Goal: Task Accomplishment & Management: Complete application form

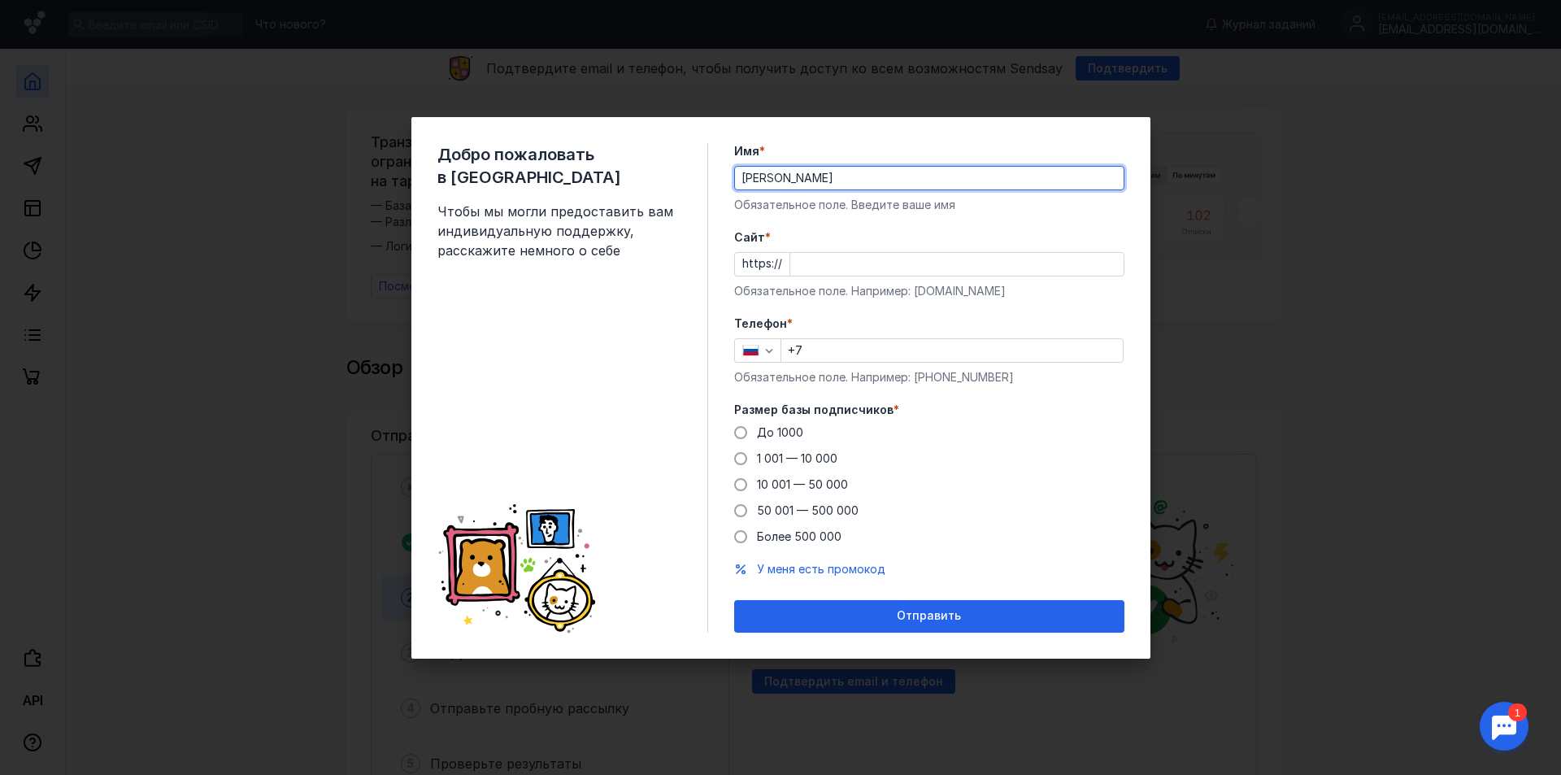
type input "[PERSON_NAME]"
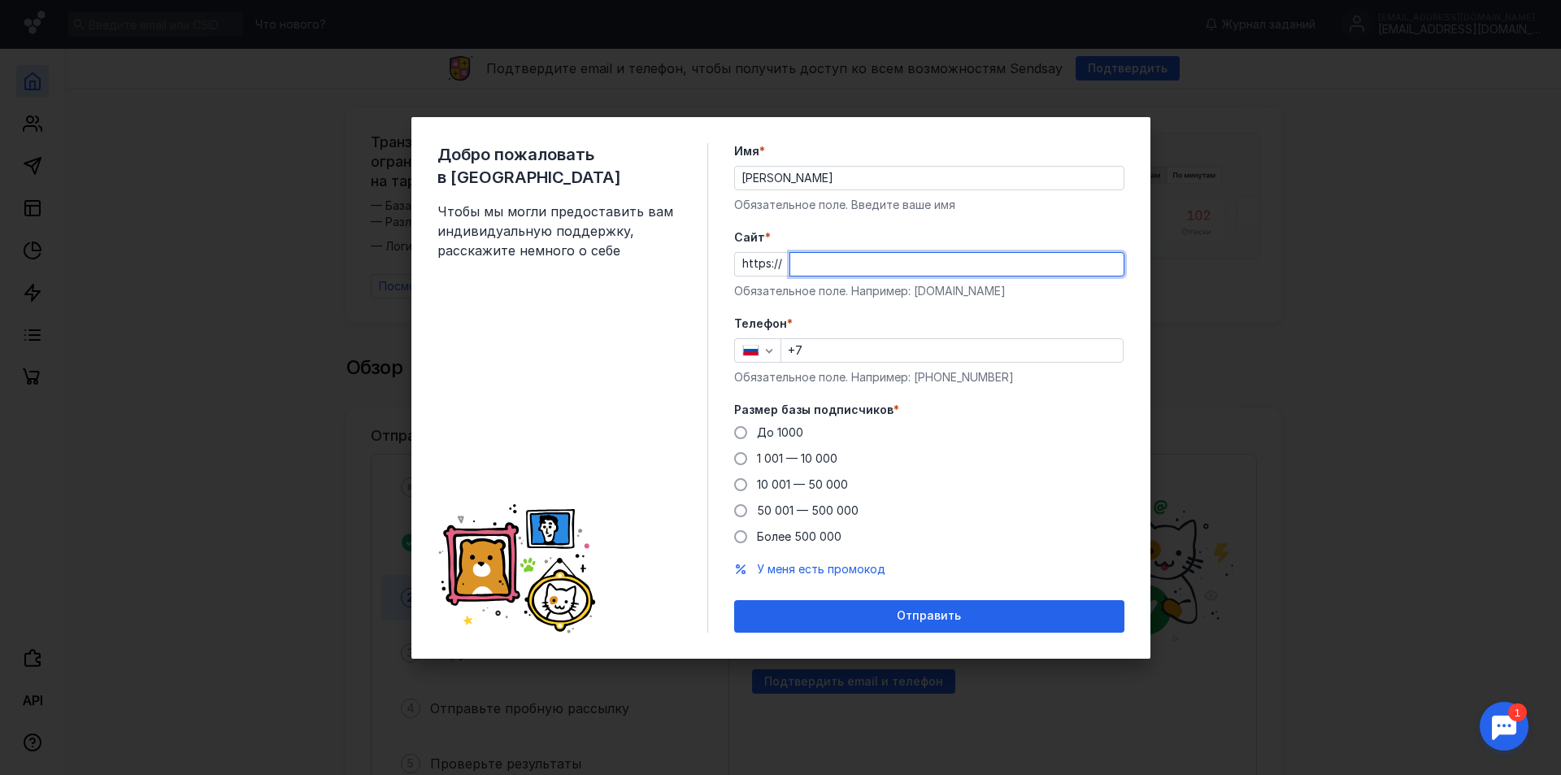
click at [837, 264] on input "Cайт *" at bounding box center [956, 264] width 333 height 23
drag, startPoint x: 904, startPoint y: 275, endPoint x: 886, endPoint y: 268, distance: 19.0
click at [886, 268] on input "ьшскщ-дфиющкп" at bounding box center [956, 264] width 333 height 23
click at [895, 259] on input "ьшскщ-дфиющкп" at bounding box center [956, 264] width 333 height 23
drag, startPoint x: 894, startPoint y: 263, endPoint x: 738, endPoint y: 259, distance: 156.2
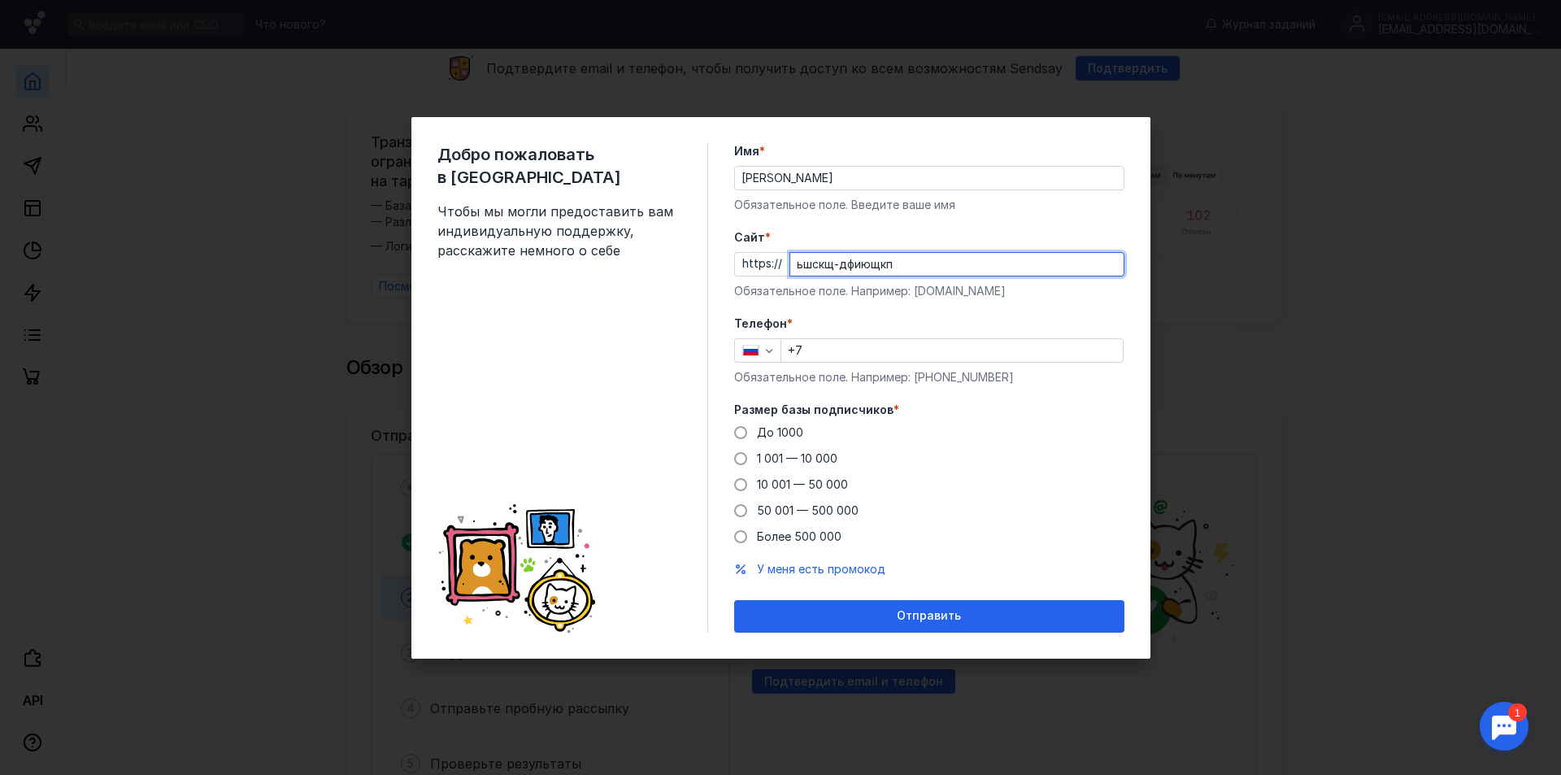
click at [738, 259] on div "https:// ьшскщ-дфиющкп" at bounding box center [929, 264] width 390 height 24
type input "Ь"
type input "[DOMAIN_NAME]"
click at [842, 348] on input "+7" at bounding box center [952, 350] width 342 height 23
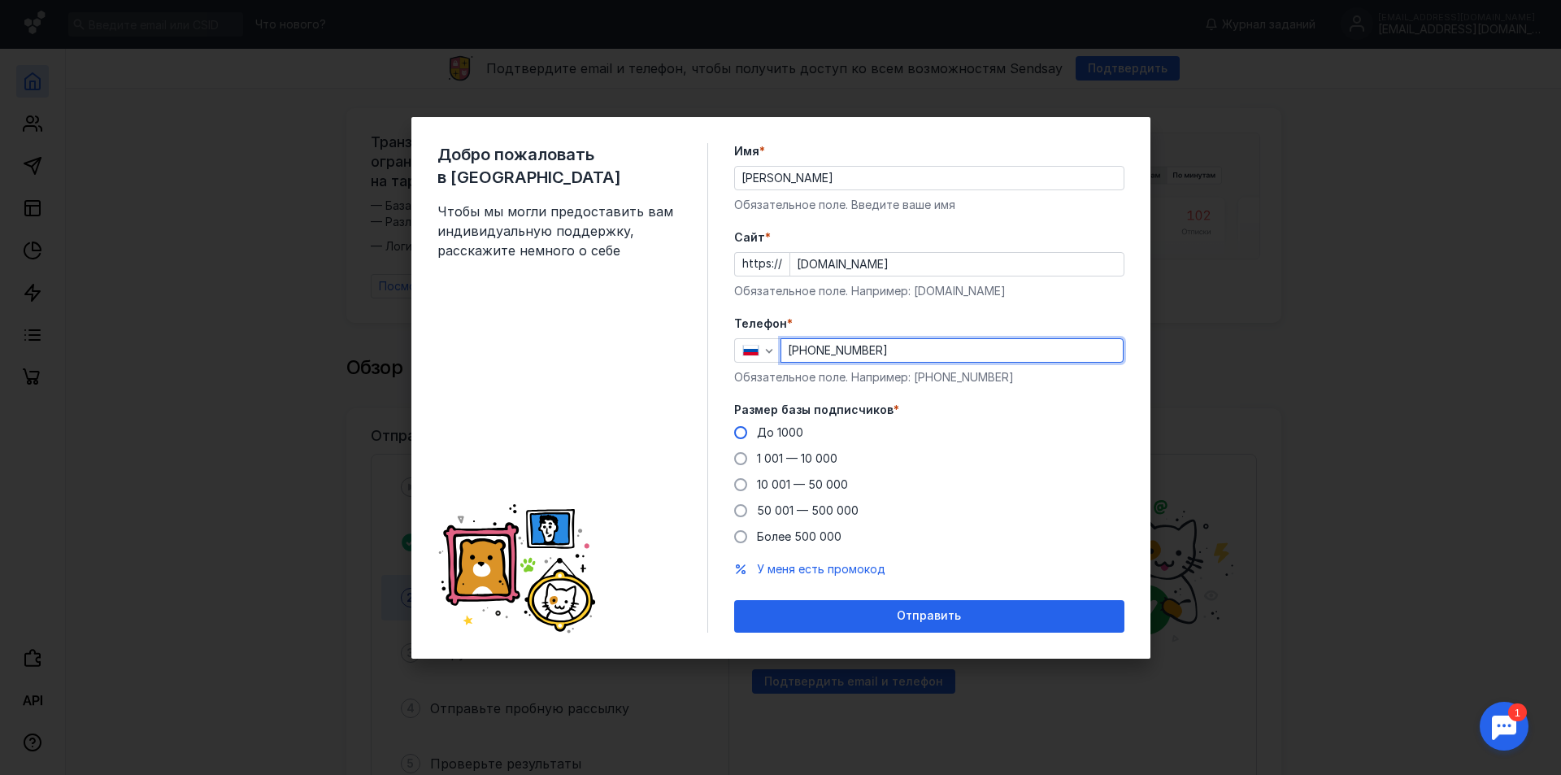
type input "[PHONE_NUMBER]"
click at [761, 437] on span "До 1000" at bounding box center [780, 432] width 46 height 14
click at [0, 0] on input "До 1000" at bounding box center [0, 0] width 0 height 0
click at [770, 429] on span "До 1000" at bounding box center [780, 432] width 46 height 14
click at [0, 0] on input "До 1000" at bounding box center [0, 0] width 0 height 0
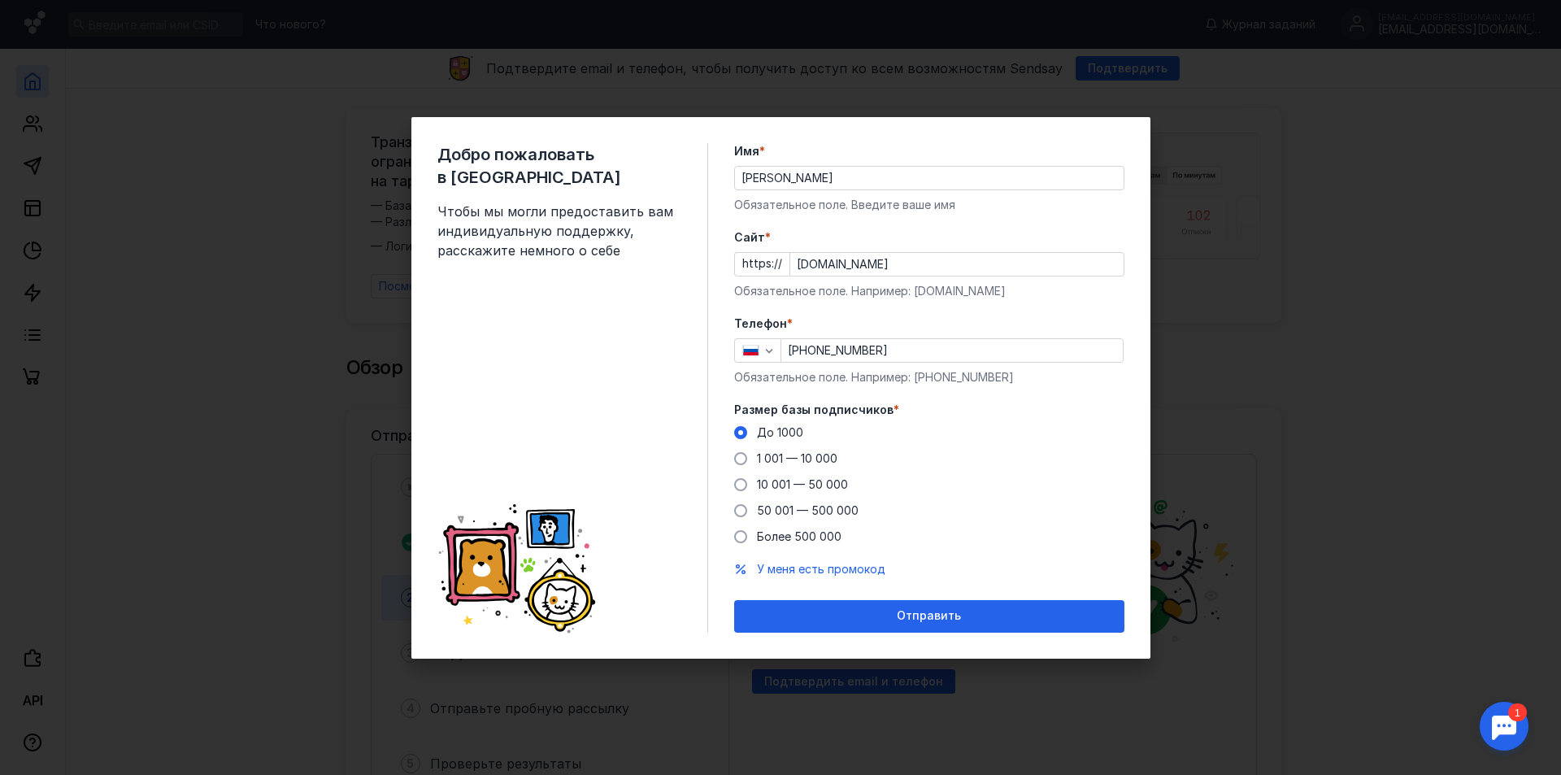
click at [746, 433] on span at bounding box center [740, 432] width 13 height 13
click at [0, 0] on input "До 1000" at bounding box center [0, 0] width 0 height 0
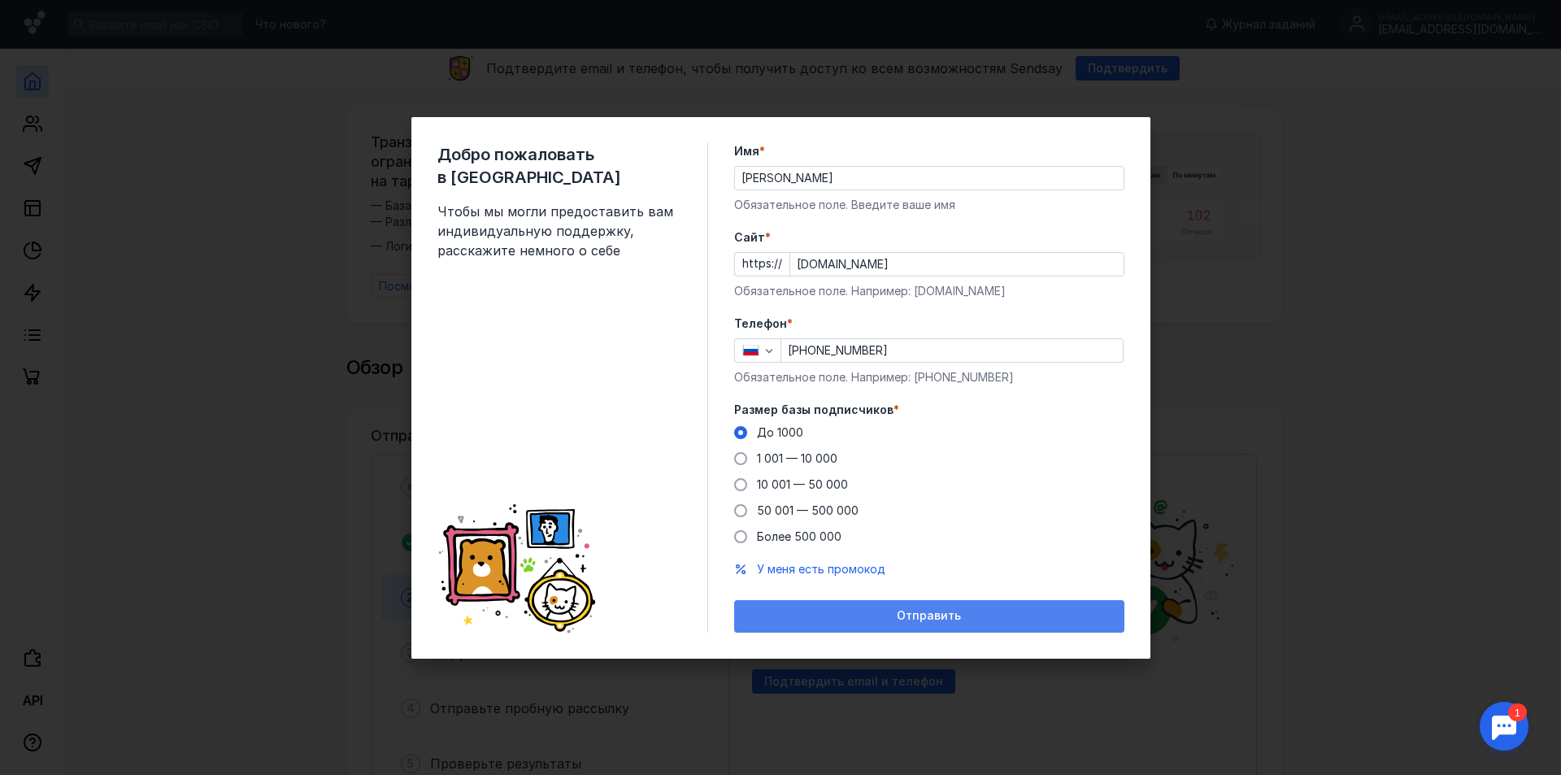
click at [829, 622] on div "Отправить" at bounding box center [929, 616] width 374 height 14
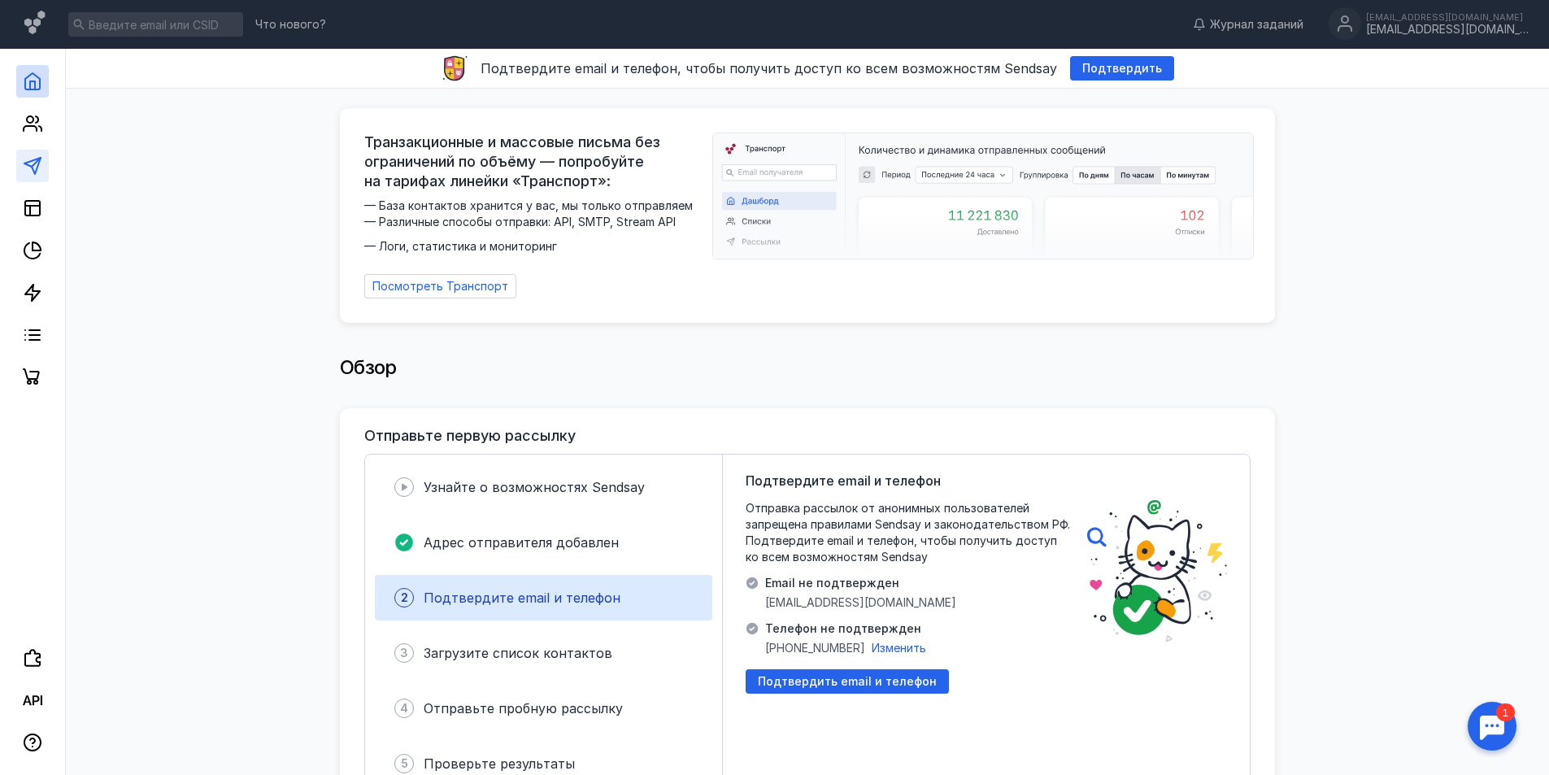
click at [31, 176] on link at bounding box center [32, 166] width 33 height 33
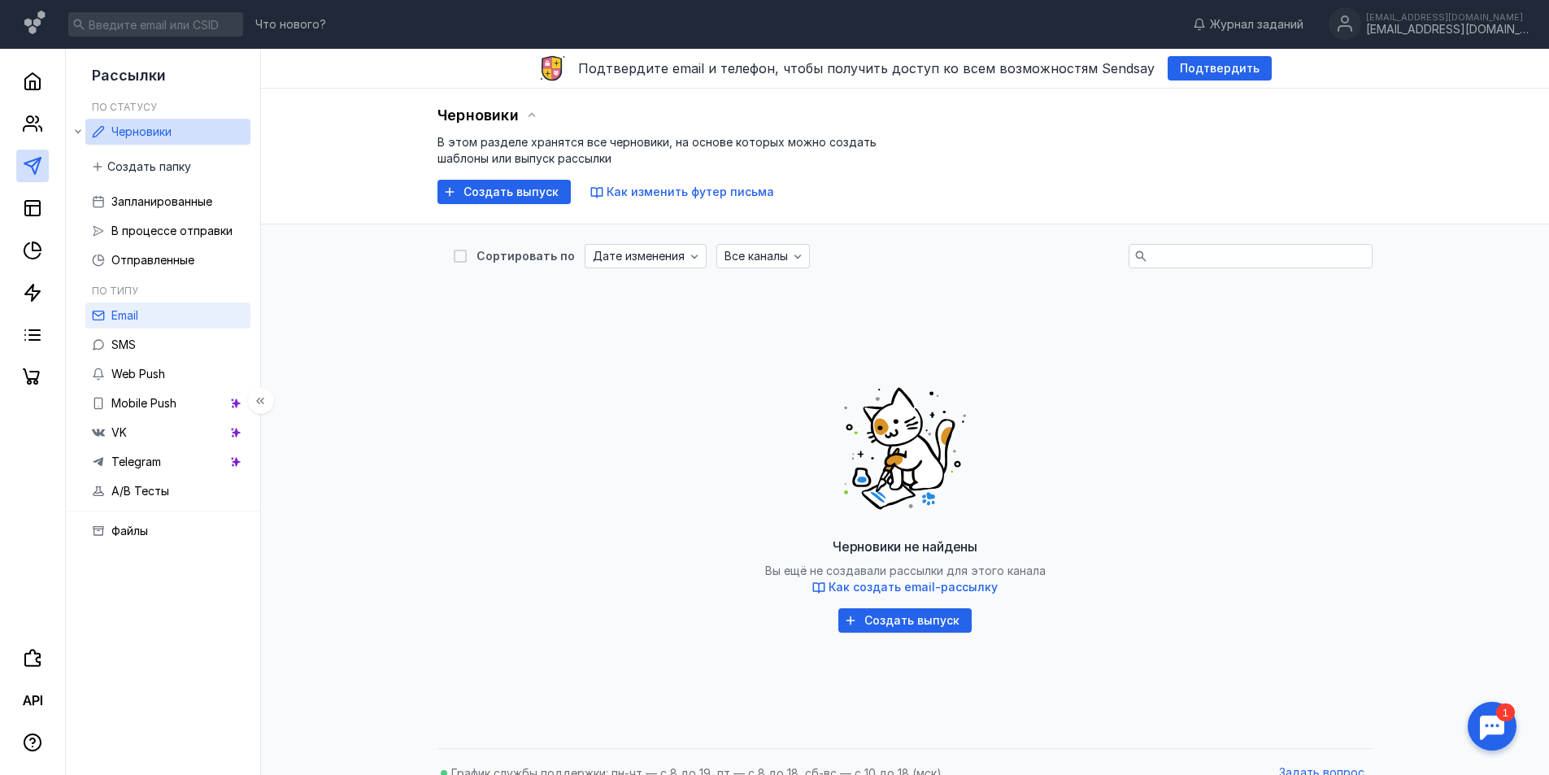
click at [138, 320] on span "Email" at bounding box center [124, 315] width 27 height 14
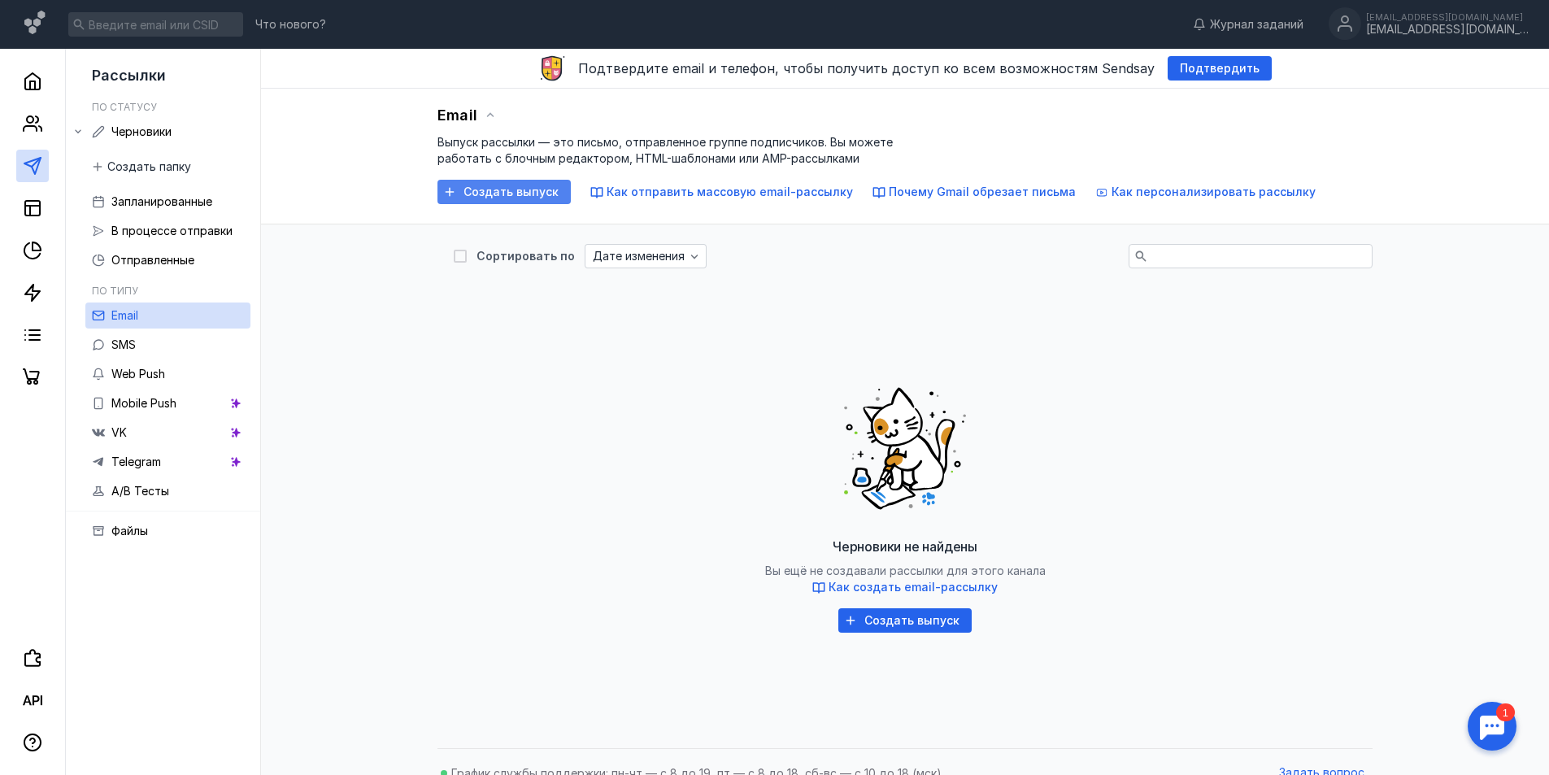
click at [523, 194] on span "Создать выпуск" at bounding box center [511, 192] width 95 height 14
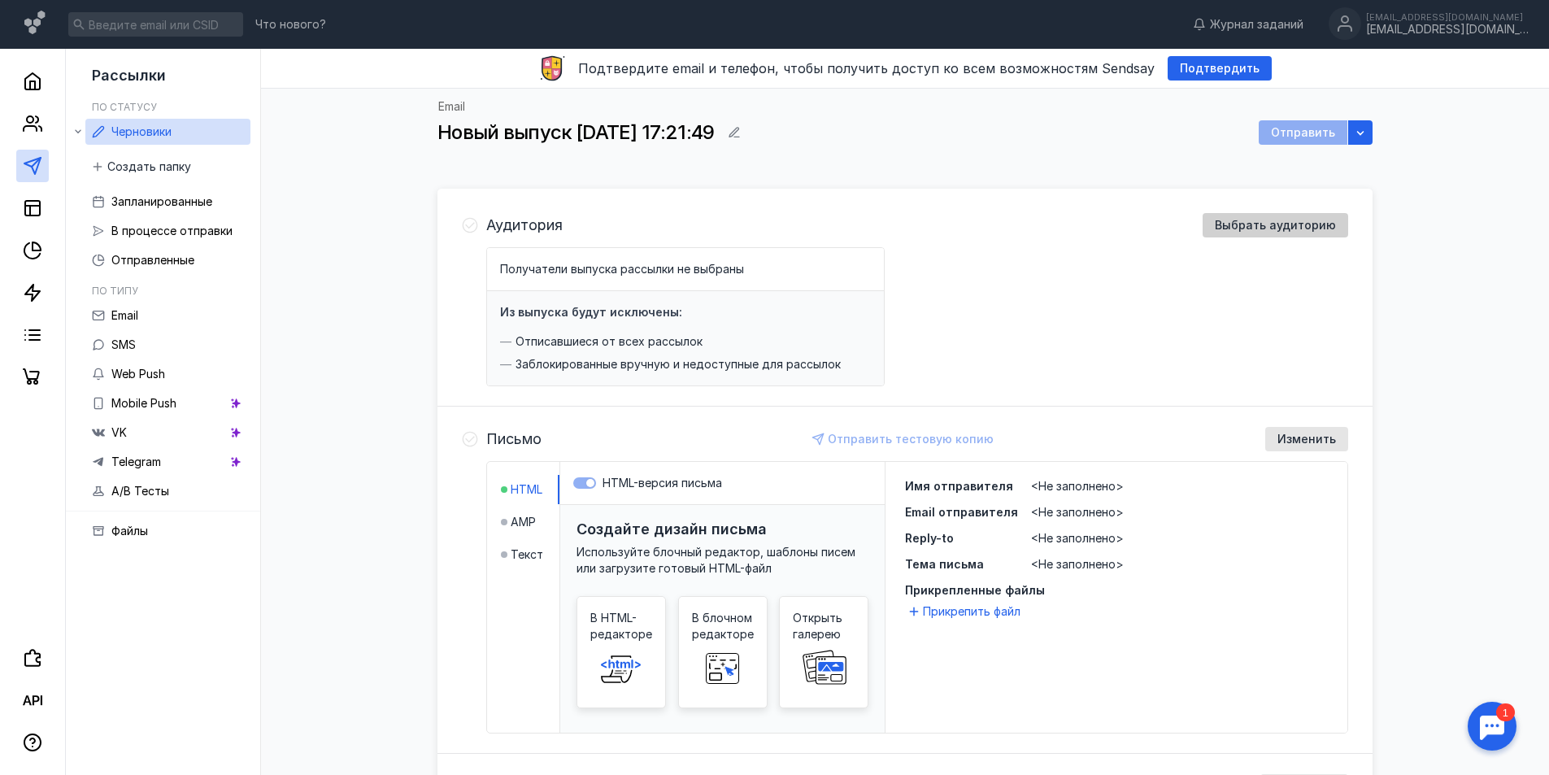
click at [1277, 229] on span "Выбрать аудиторию" at bounding box center [1275, 226] width 121 height 14
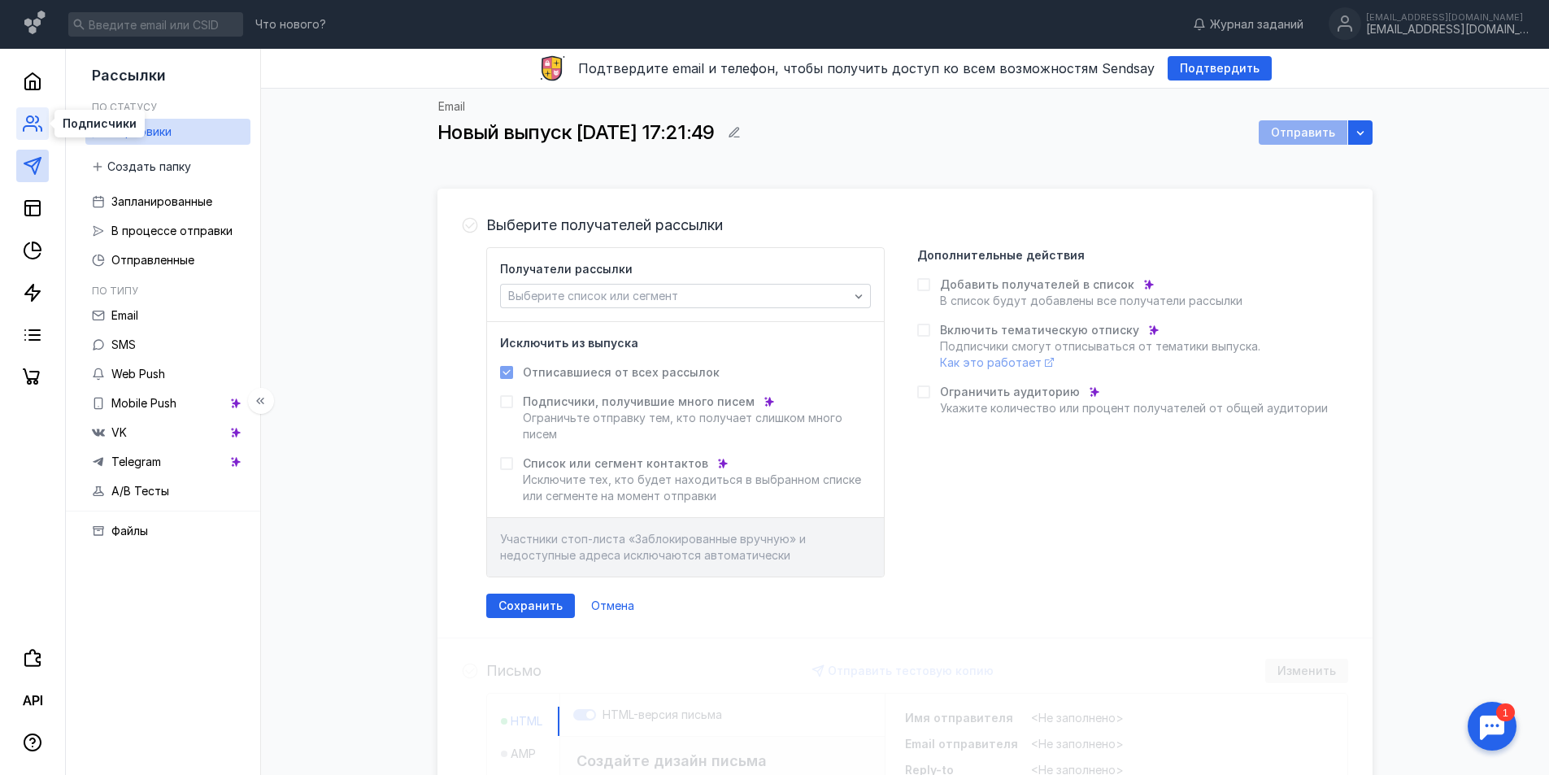
click at [32, 132] on icon at bounding box center [33, 124] width 20 height 20
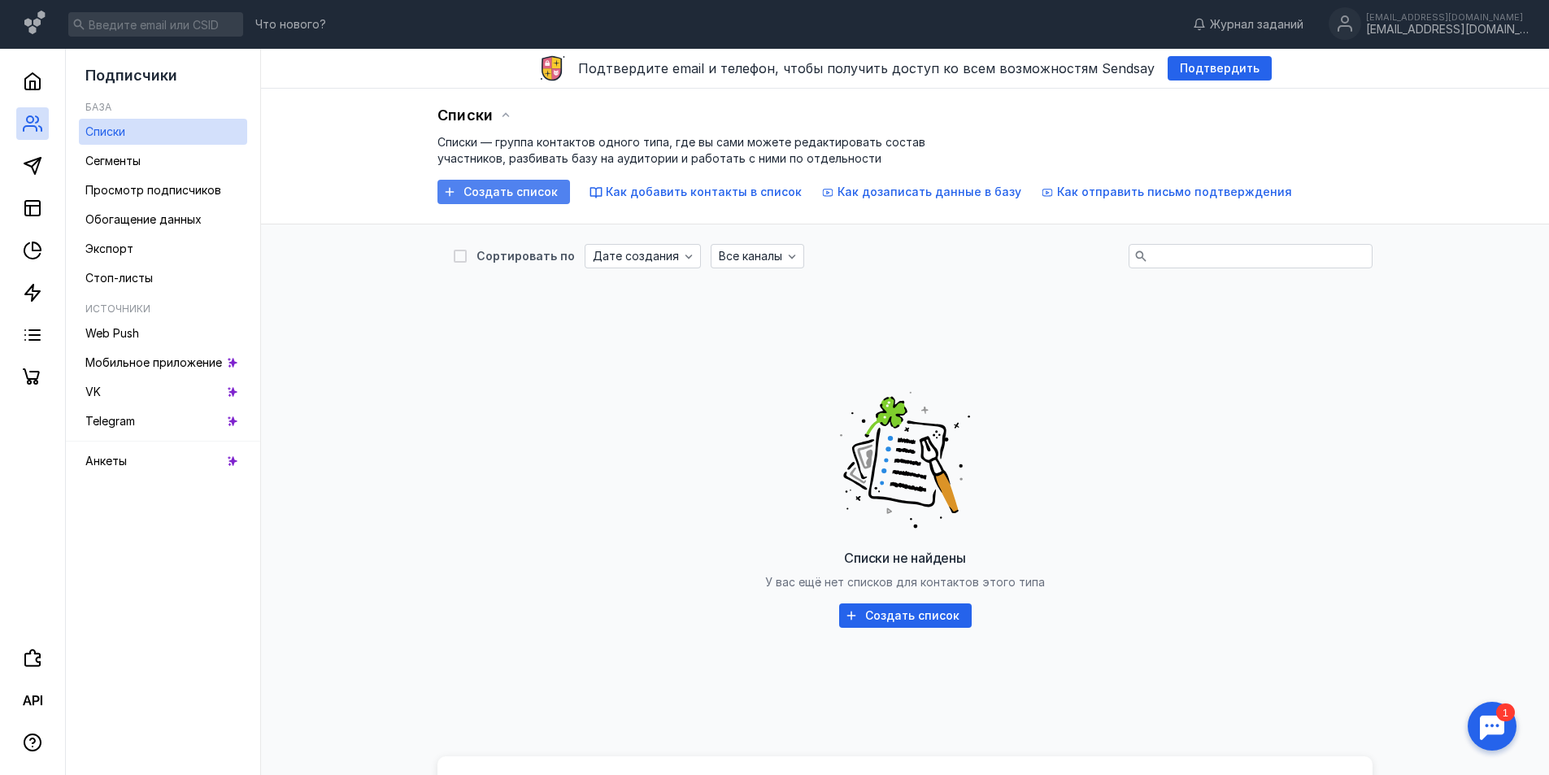
click at [521, 189] on span "Создать список" at bounding box center [511, 192] width 94 height 14
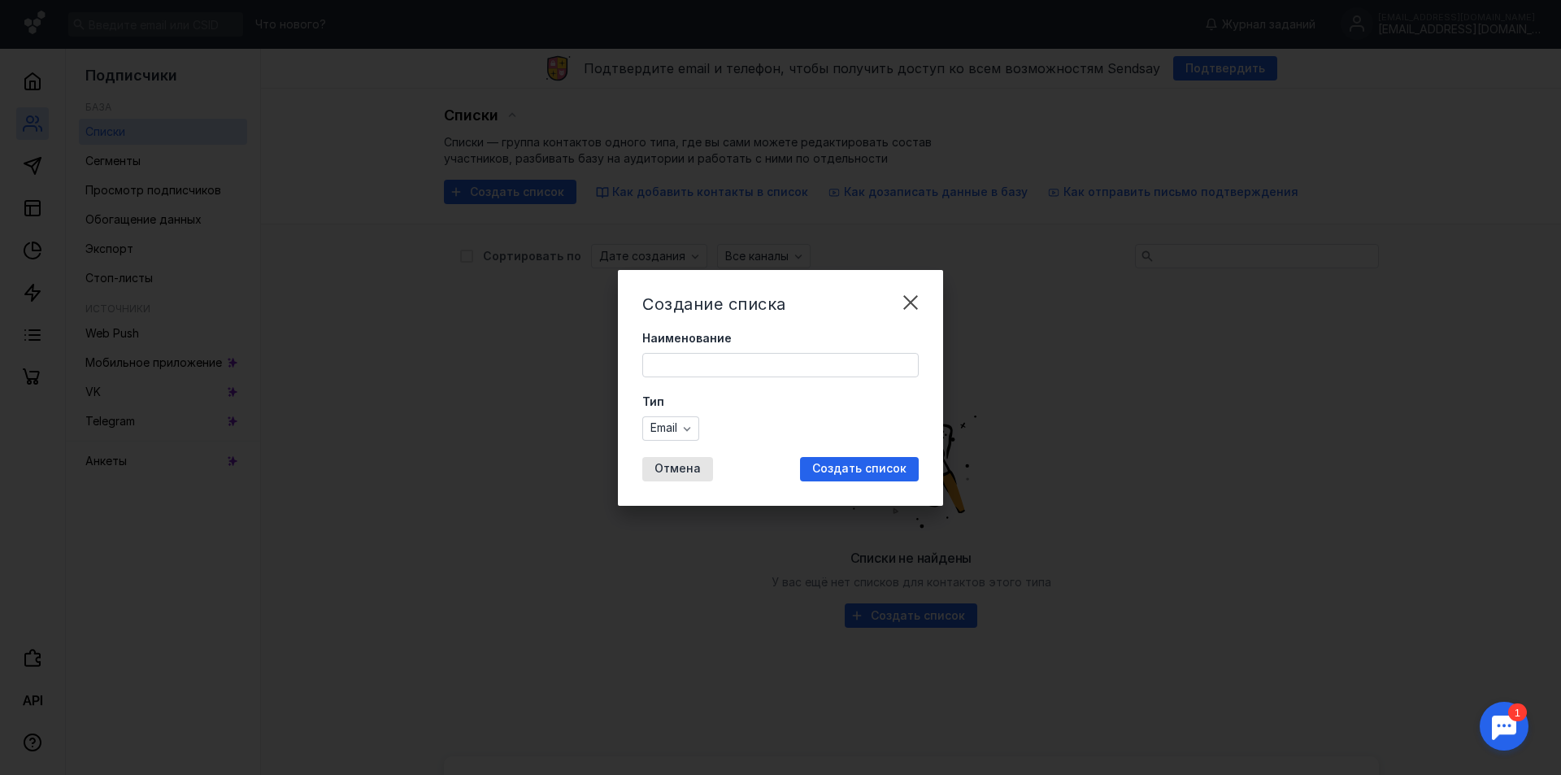
click at [735, 363] on input "Наименование" at bounding box center [780, 365] width 275 height 23
type input "N"
type input "Тестовый список"
click at [856, 472] on span "Создать список" at bounding box center [859, 469] width 94 height 14
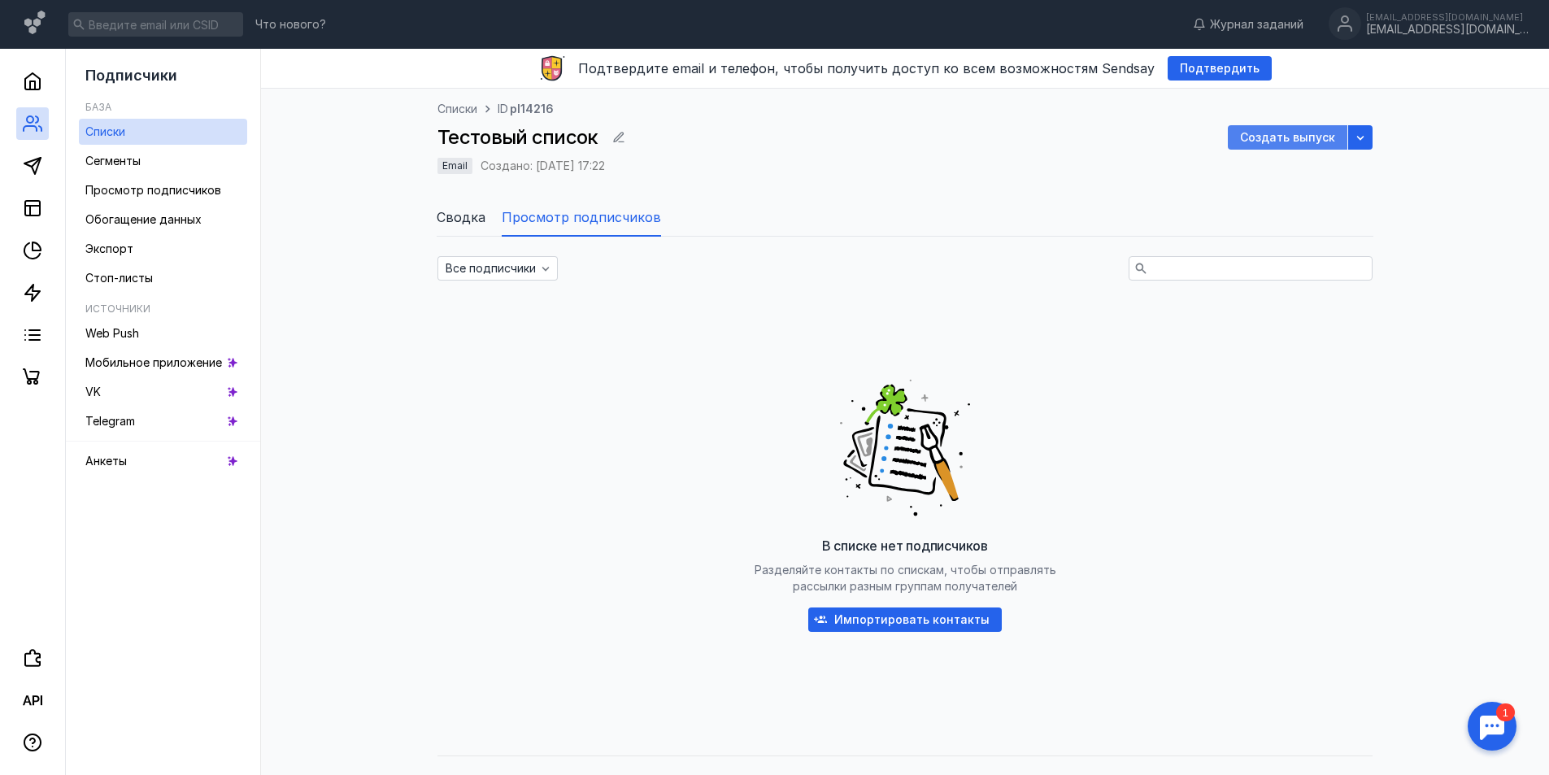
click at [1298, 138] on span "Создать выпуск" at bounding box center [1287, 138] width 95 height 14
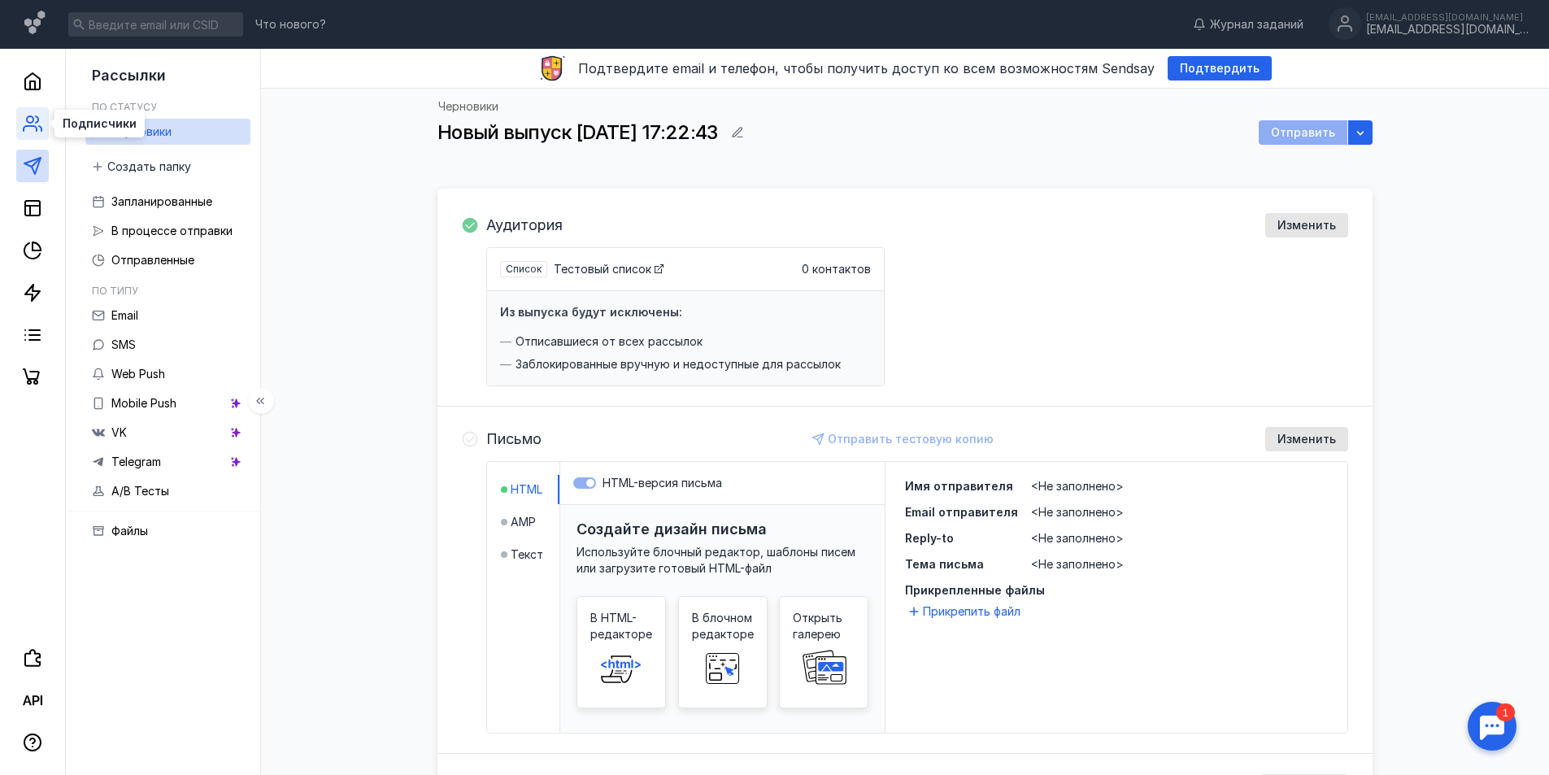
click at [24, 130] on icon at bounding box center [30, 128] width 13 height 5
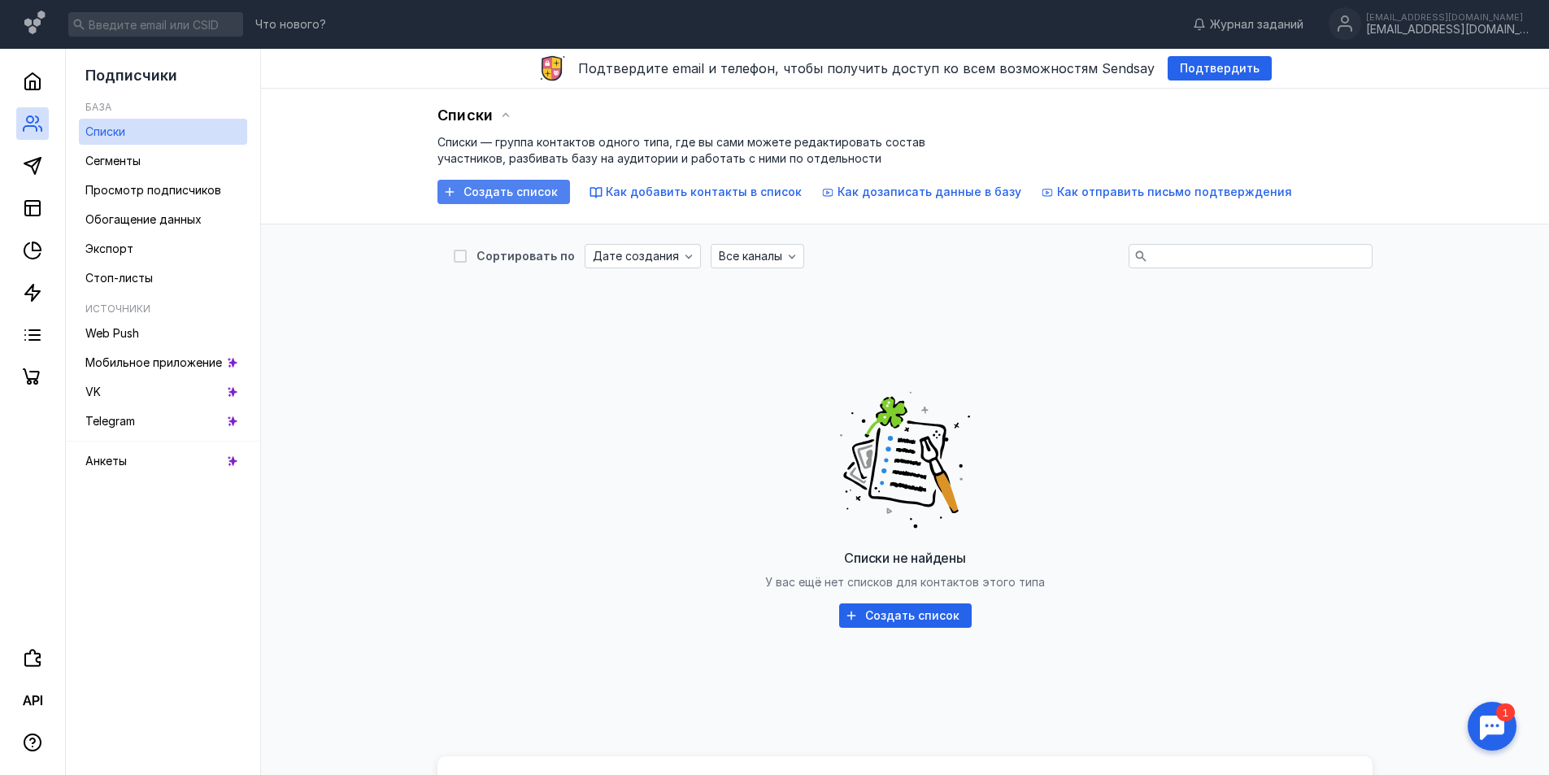
click at [519, 189] on span "Создать список" at bounding box center [511, 192] width 94 height 14
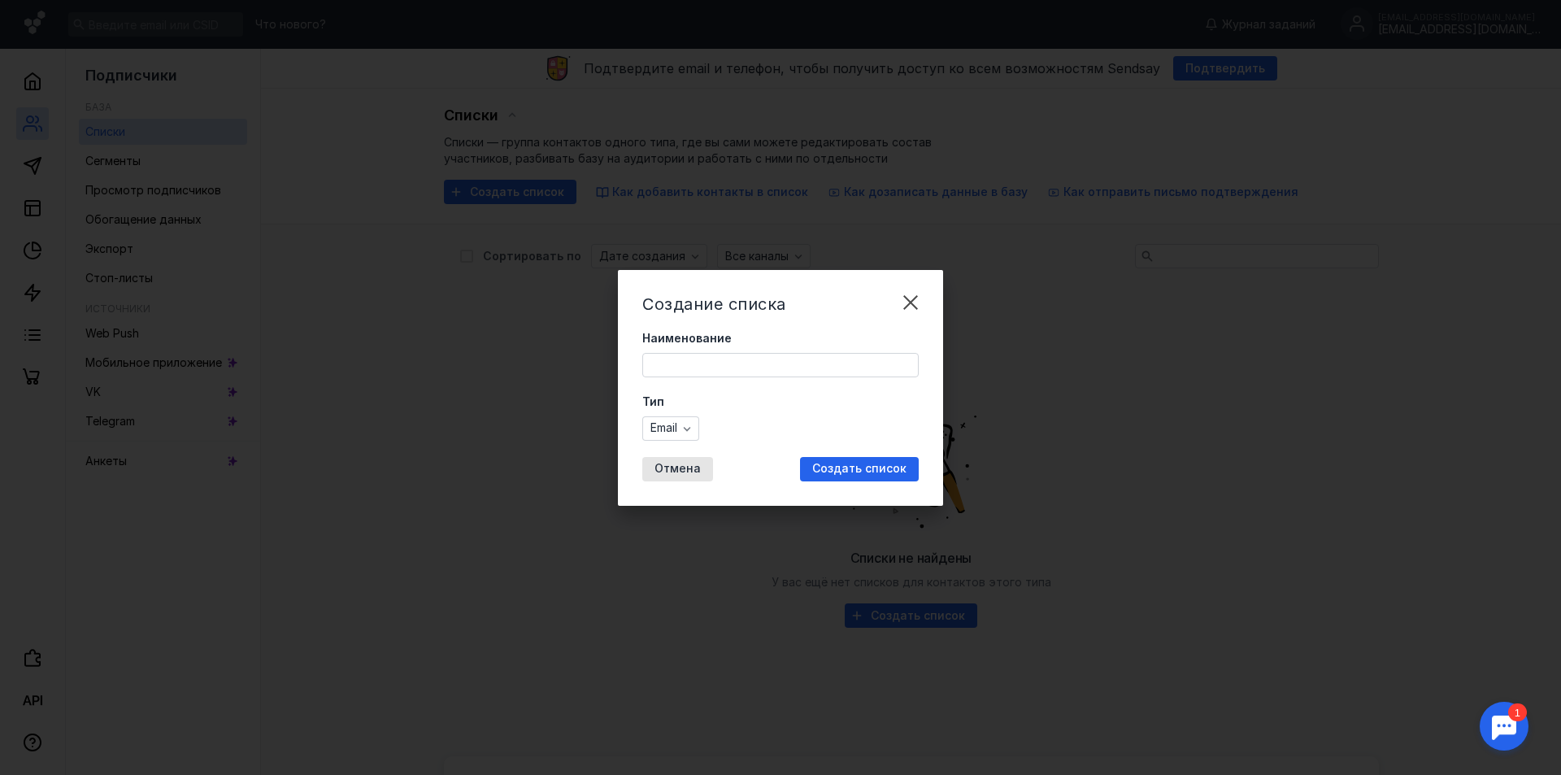
click at [777, 351] on div "Наименование" at bounding box center [780, 353] width 276 height 47
click at [777, 365] on input "Наименование" at bounding box center [780, 365] width 275 height 23
type input "Тестовый список"
click at [851, 470] on span "Создать список" at bounding box center [859, 469] width 94 height 14
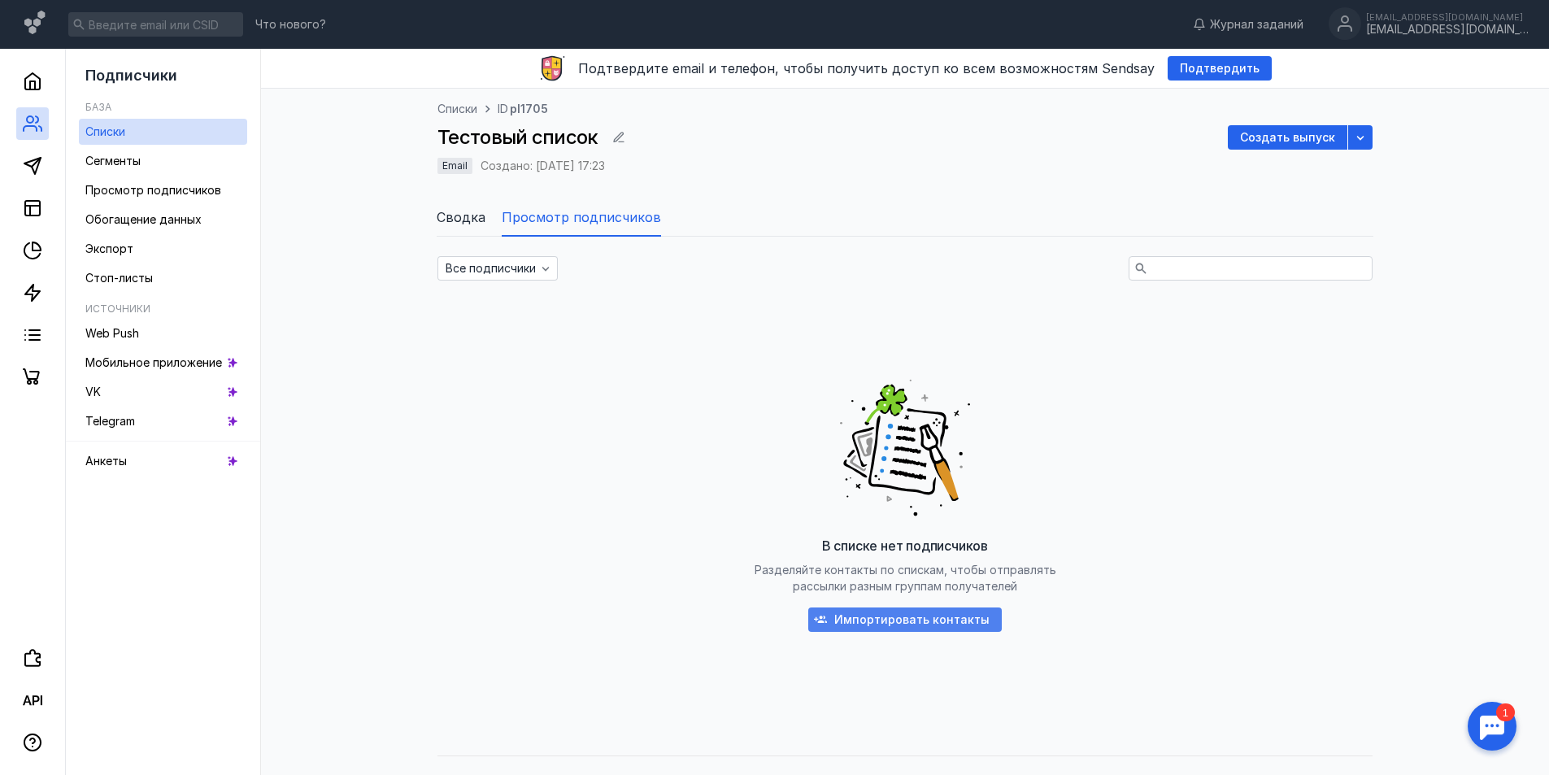
click at [884, 616] on span "Импортировать контакты" at bounding box center [911, 620] width 155 height 14
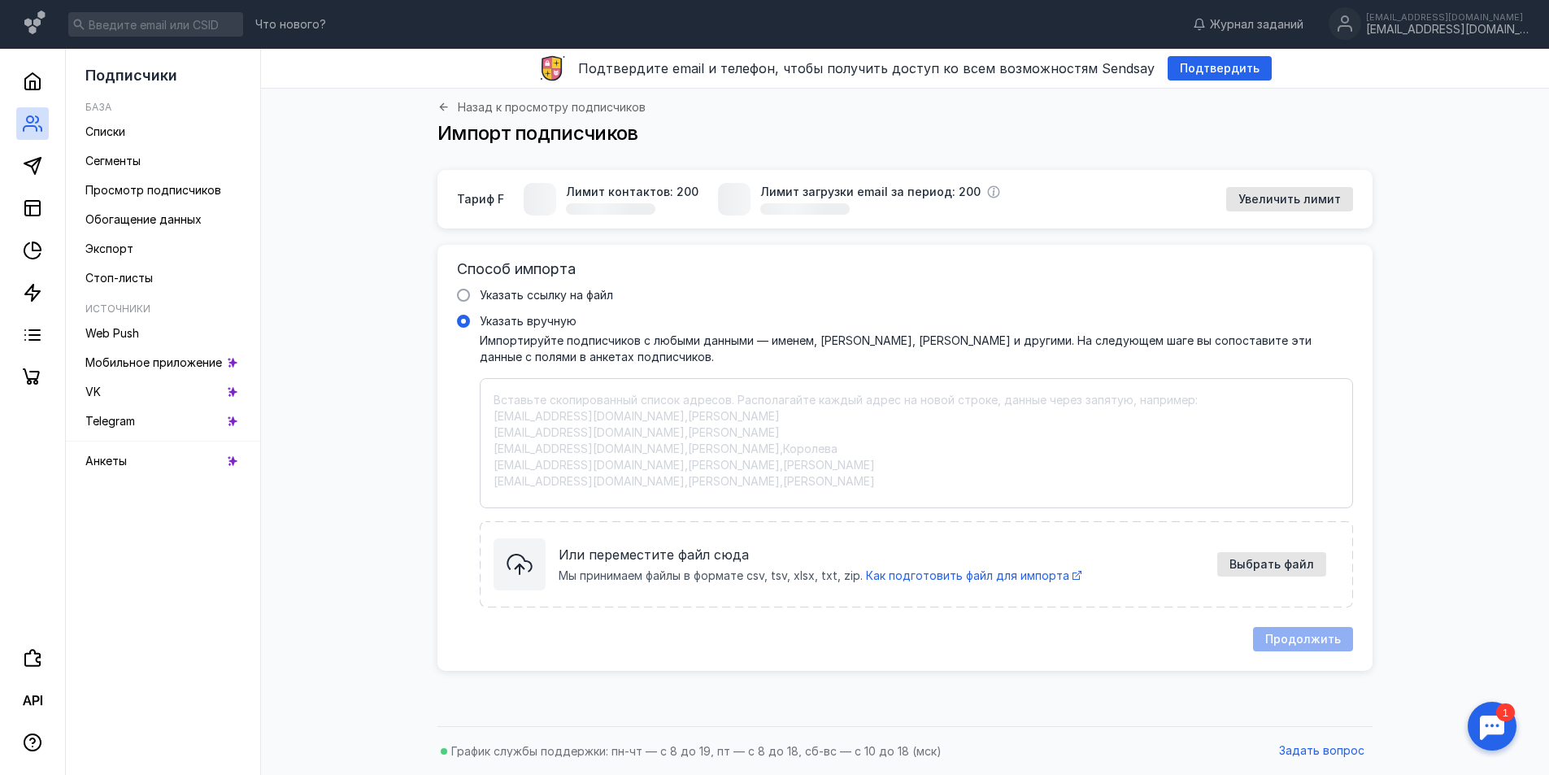
click at [531, 223] on div "[PERSON_NAME] контактов: 200 Лимит загрузки email за период: 200 Увеличить лимит" at bounding box center [904, 199] width 935 height 59
click at [530, 292] on span "Указать ссылку на файл" at bounding box center [546, 295] width 133 height 14
click at [0, 0] on input "Указать ссылку на файл" at bounding box center [0, 0] width 0 height 0
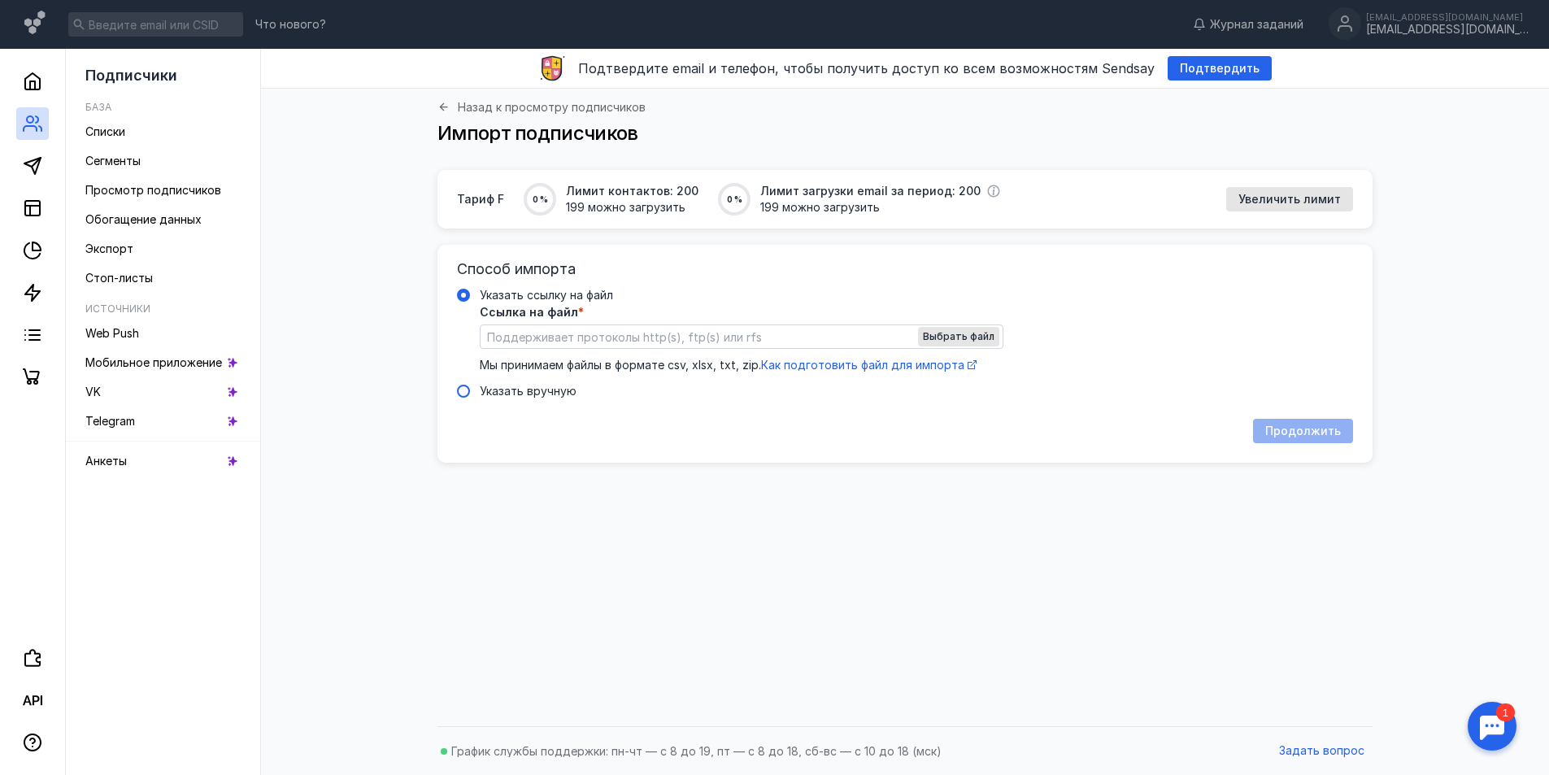
click at [491, 398] on div "Указать вручную" at bounding box center [528, 391] width 97 height 16
click at [0, 0] on input "Указать вручную" at bounding box center [0, 0] width 0 height 0
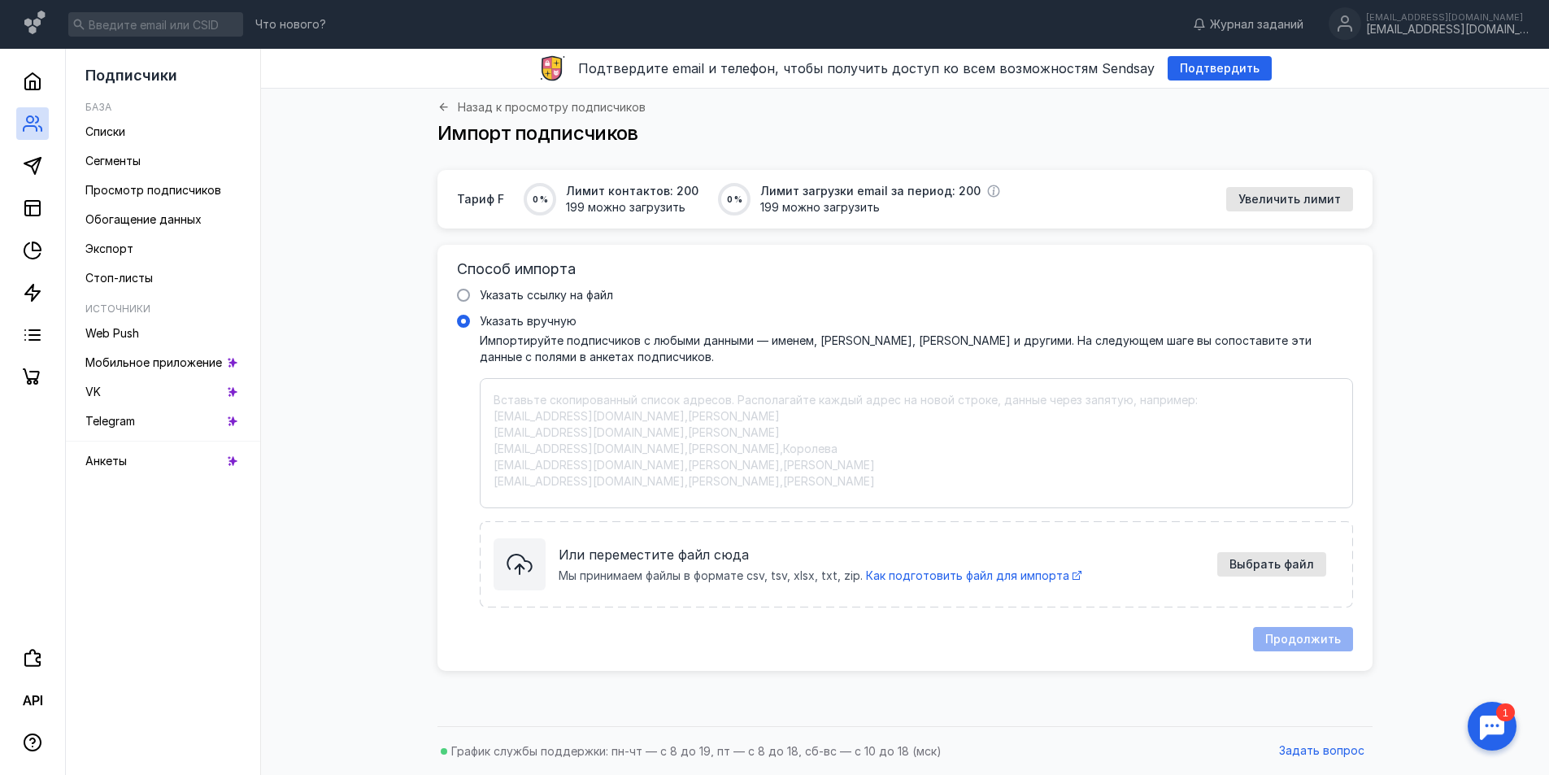
click at [533, 410] on textarea "Указать вручную Импортируйте подписчиков с любыми данными — именем, [PERSON_NAM…" at bounding box center [917, 443] width 846 height 102
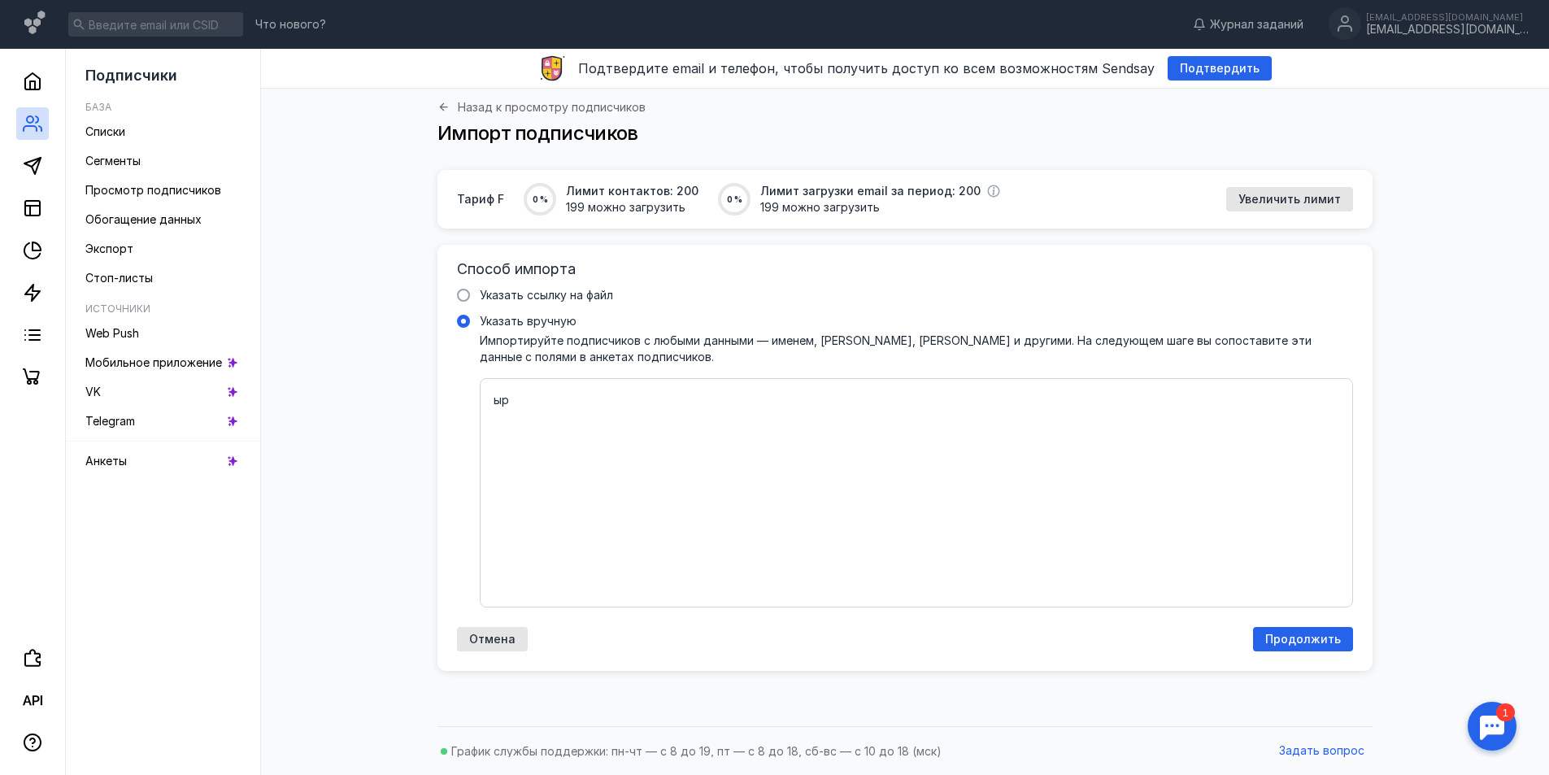
type textarea "ы"
drag, startPoint x: 1315, startPoint y: 639, endPoint x: 648, endPoint y: 463, distance: 689.8
click at [669, 463] on div "Способ импорта Указать ссылку на файл Указать вручную Импортируйте подписчиков …" at bounding box center [904, 458] width 935 height 426
click at [544, 451] on textarea "[EMAIL_ADDRESS][DOMAIN_NAME] [EMAIL_ADDRESS][DOMAIN_NAME] [EMAIL_ADDRESS][DOMAI…" at bounding box center [917, 493] width 846 height 202
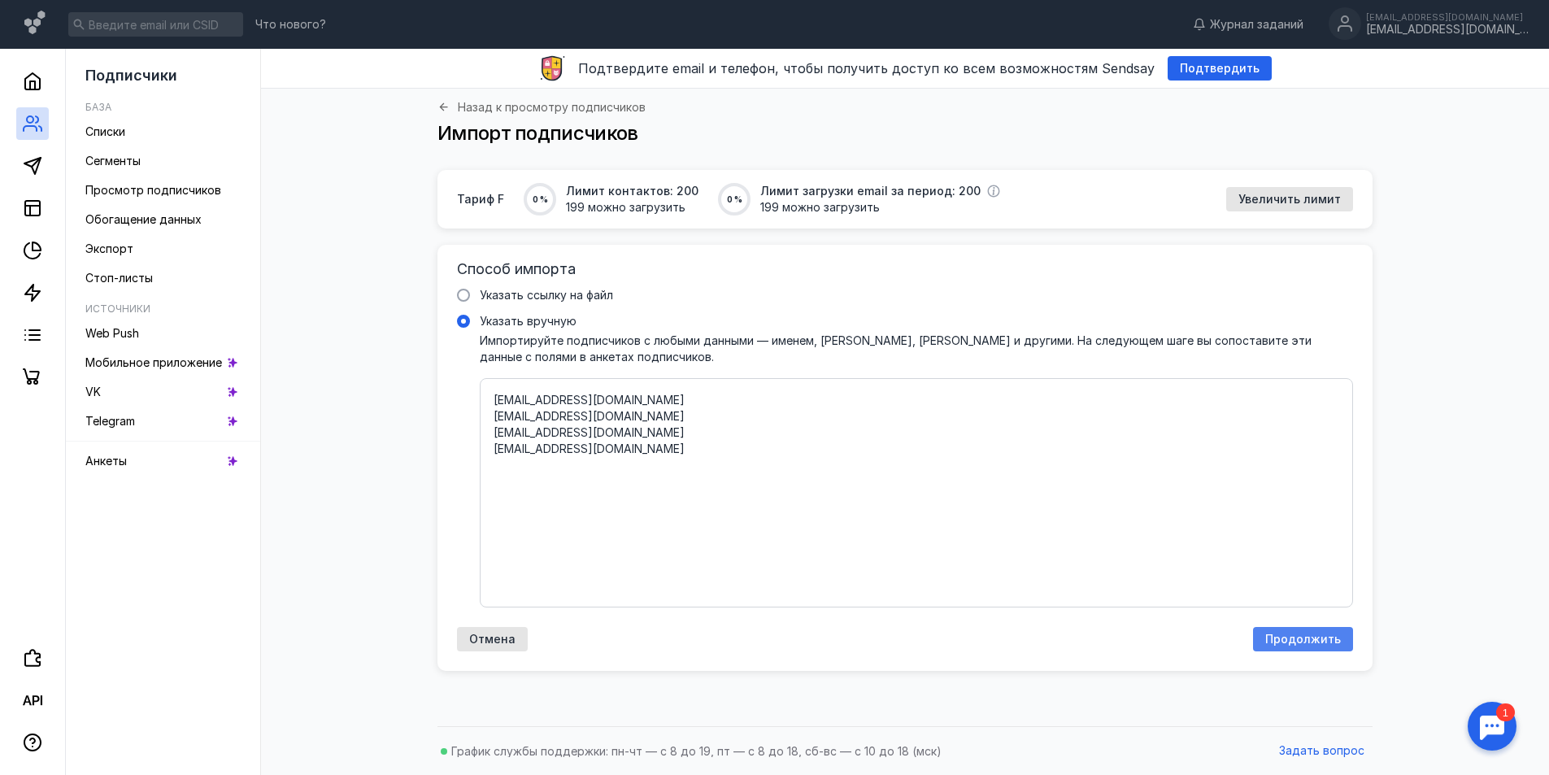
type textarea "[EMAIL_ADDRESS][DOMAIN_NAME] [EMAIL_ADDRESS][DOMAIN_NAME] [EMAIL_ADDRESS][DOMAI…"
click at [1299, 641] on span "Продолжить" at bounding box center [1303, 640] width 76 height 14
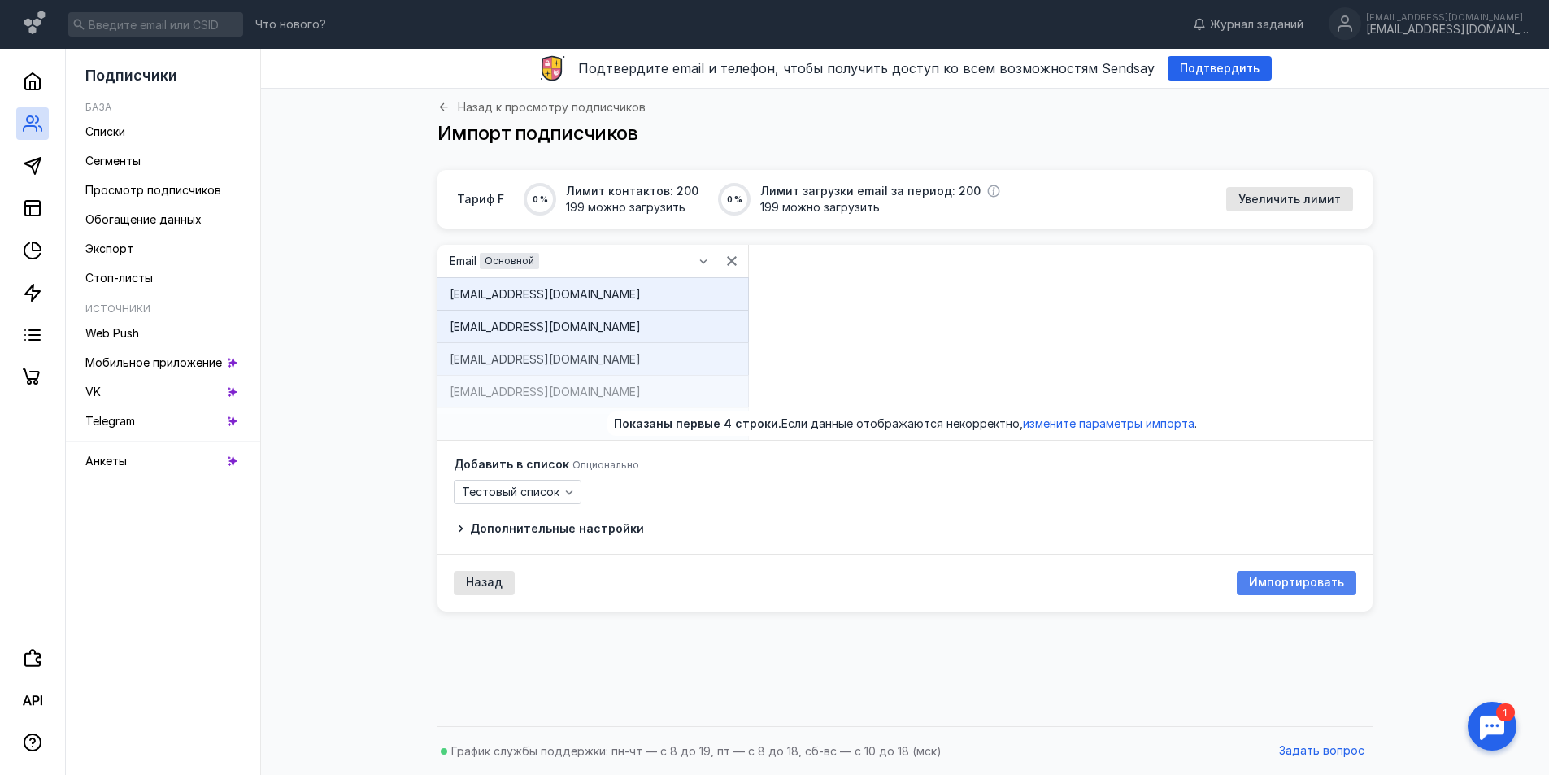
click at [1301, 584] on span "Импортировать" at bounding box center [1296, 583] width 95 height 14
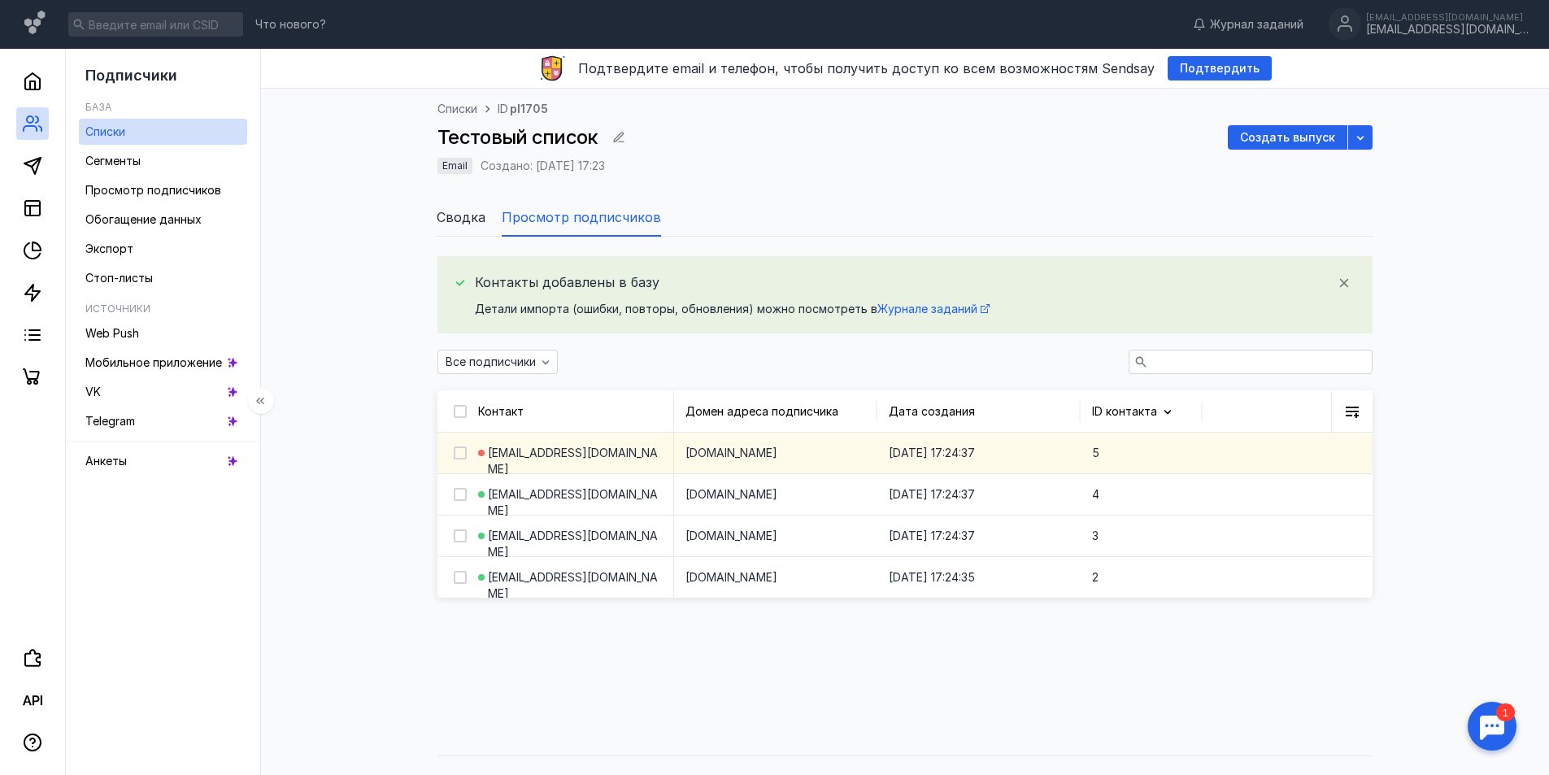
click at [494, 453] on span "[EMAIL_ADDRESS][DOMAIN_NAME]" at bounding box center [574, 461] width 173 height 33
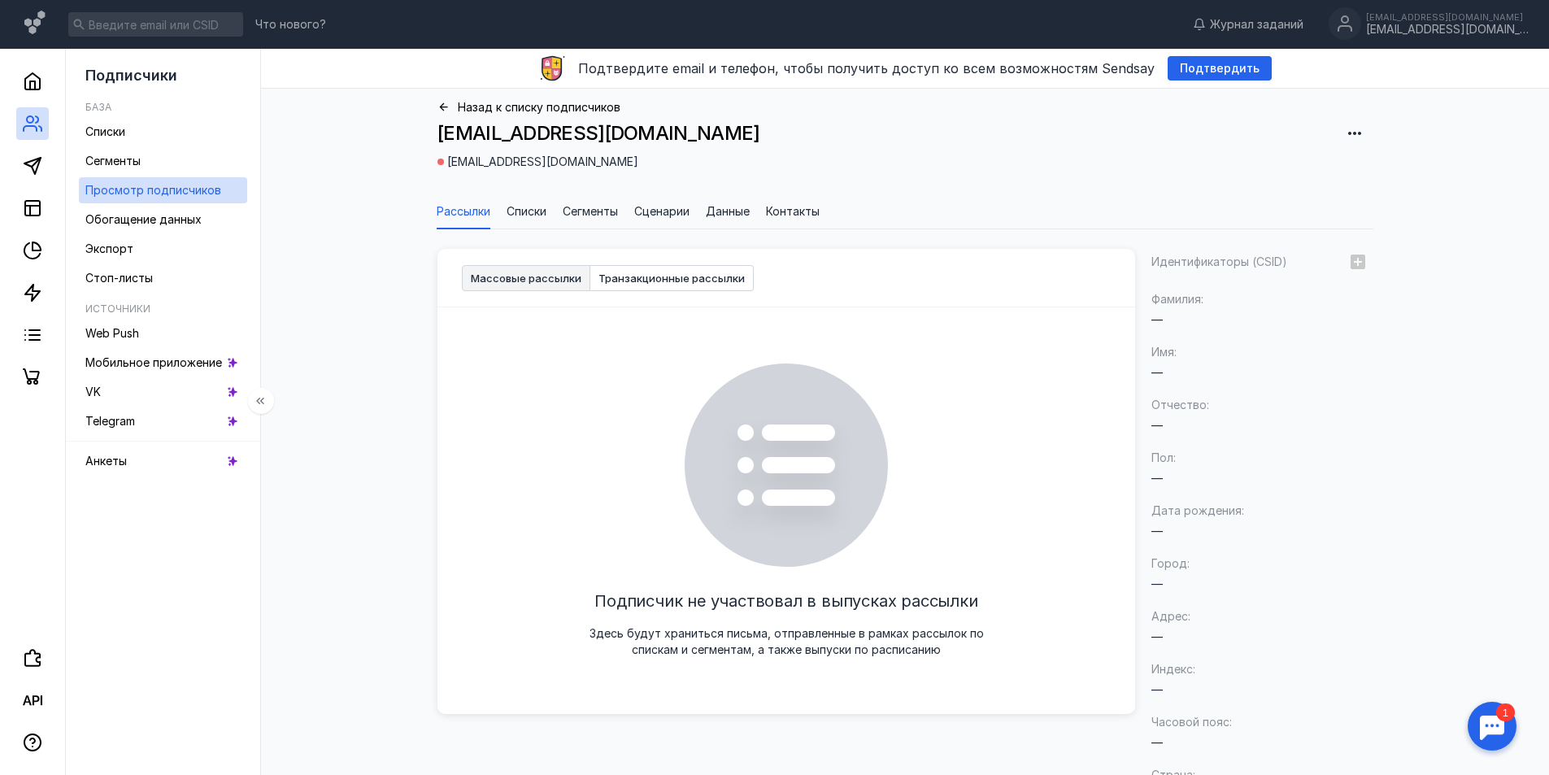
click at [439, 106] on icon at bounding box center [443, 107] width 12 height 12
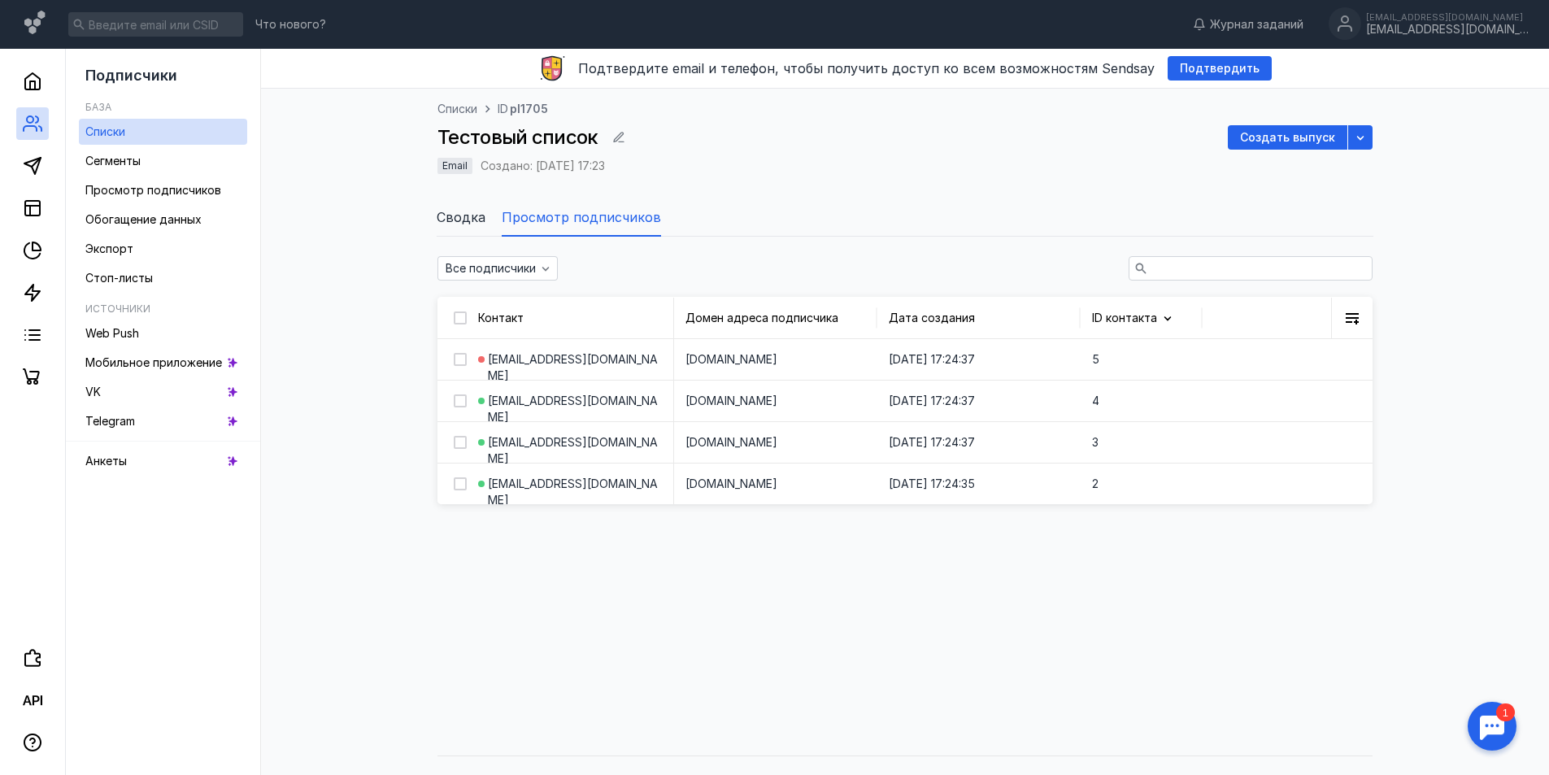
click at [466, 217] on span "Сводка" at bounding box center [461, 217] width 49 height 20
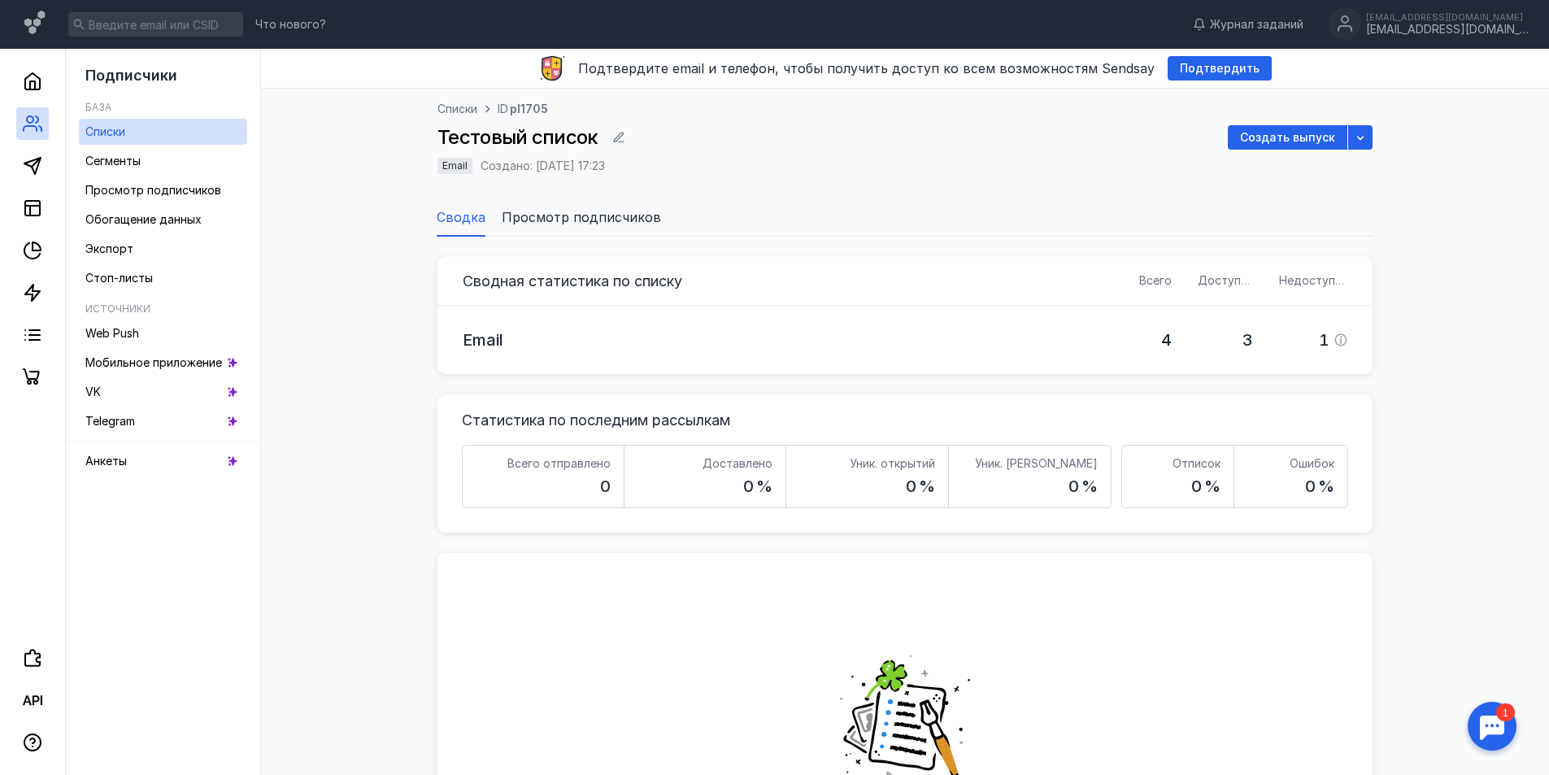
click at [546, 214] on span "Просмотр подписчиков" at bounding box center [581, 217] width 159 height 20
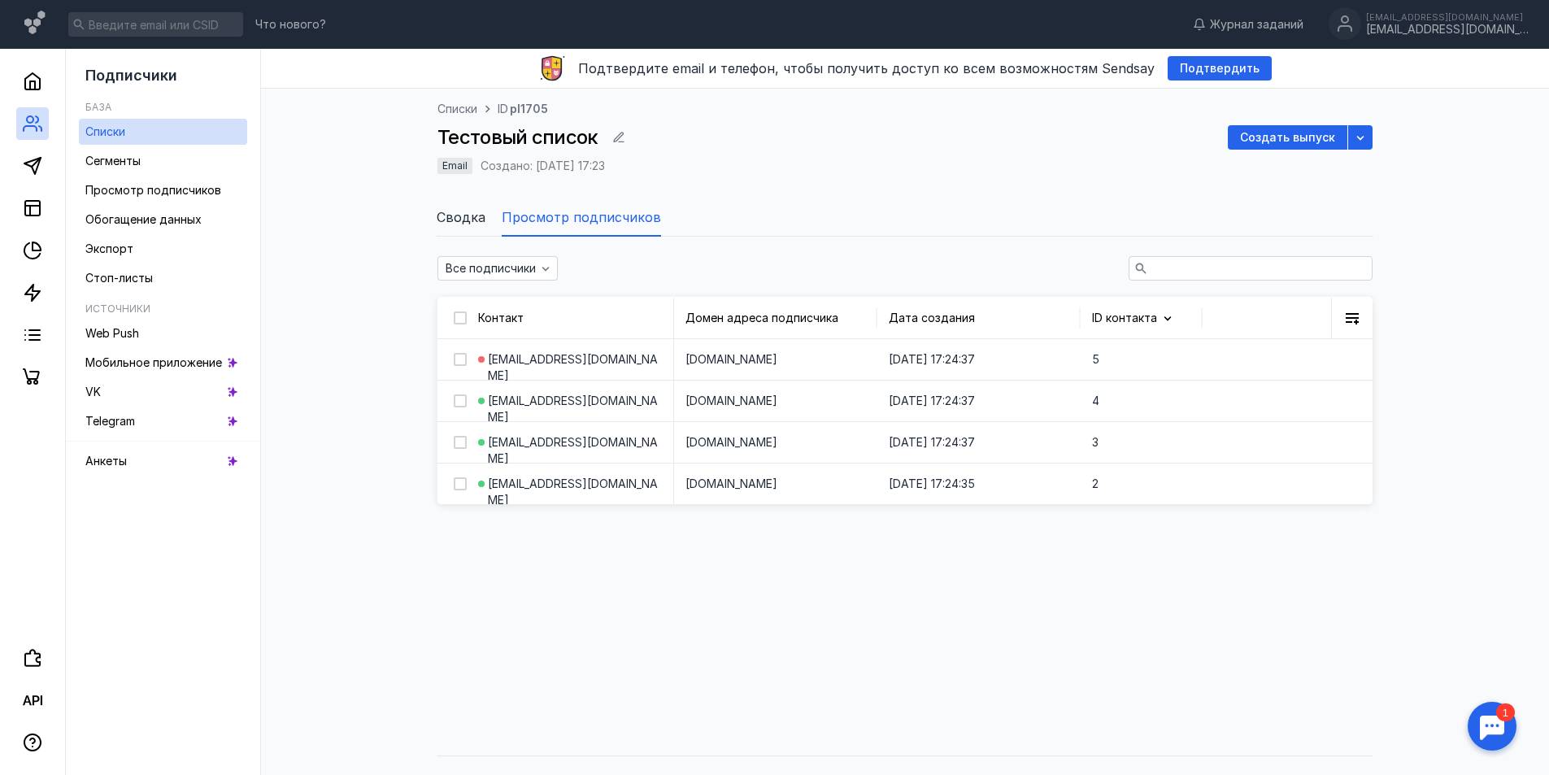
scroll to position [29, 0]
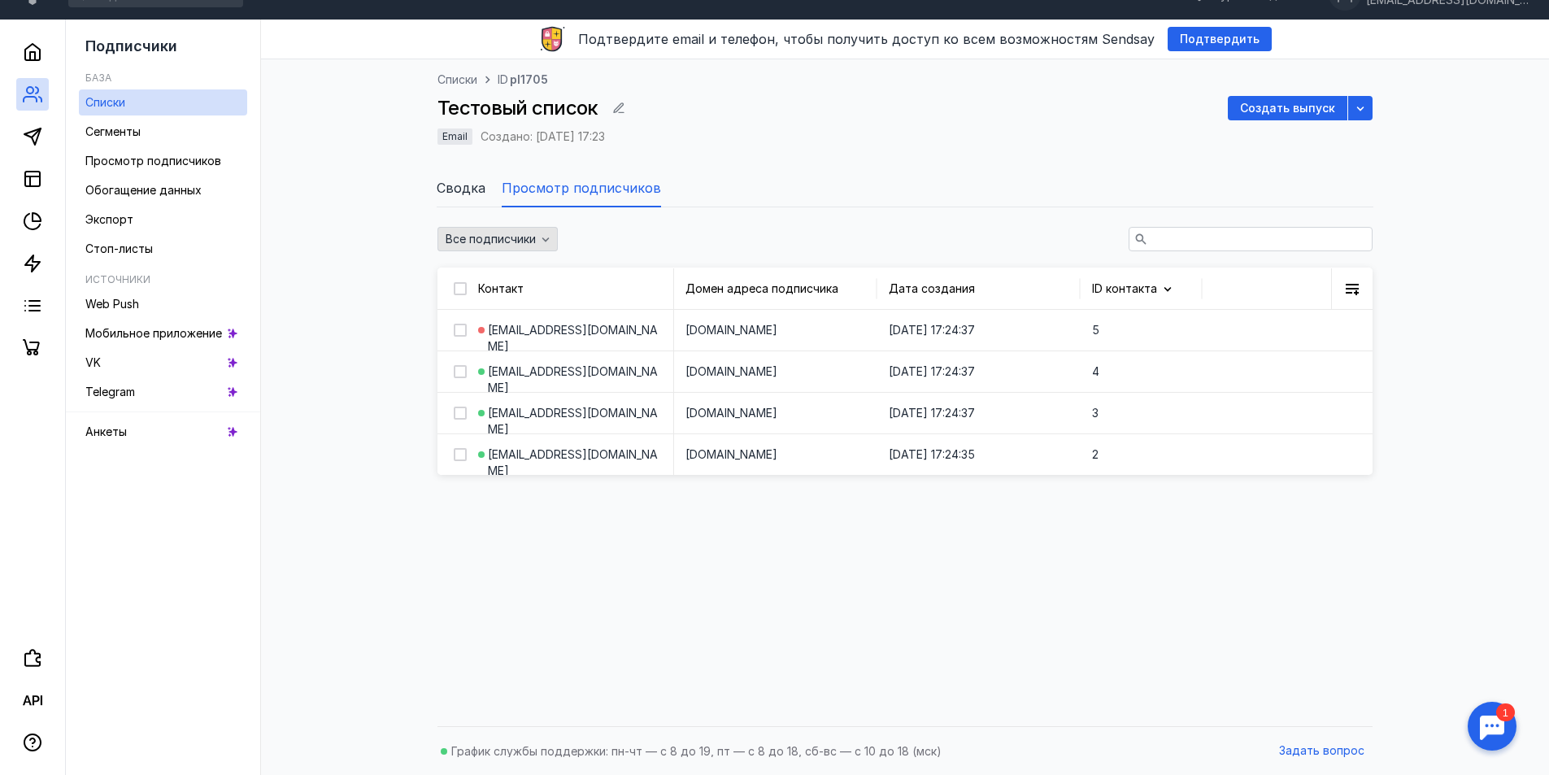
click at [524, 243] on span "Все подписчики" at bounding box center [491, 240] width 90 height 14
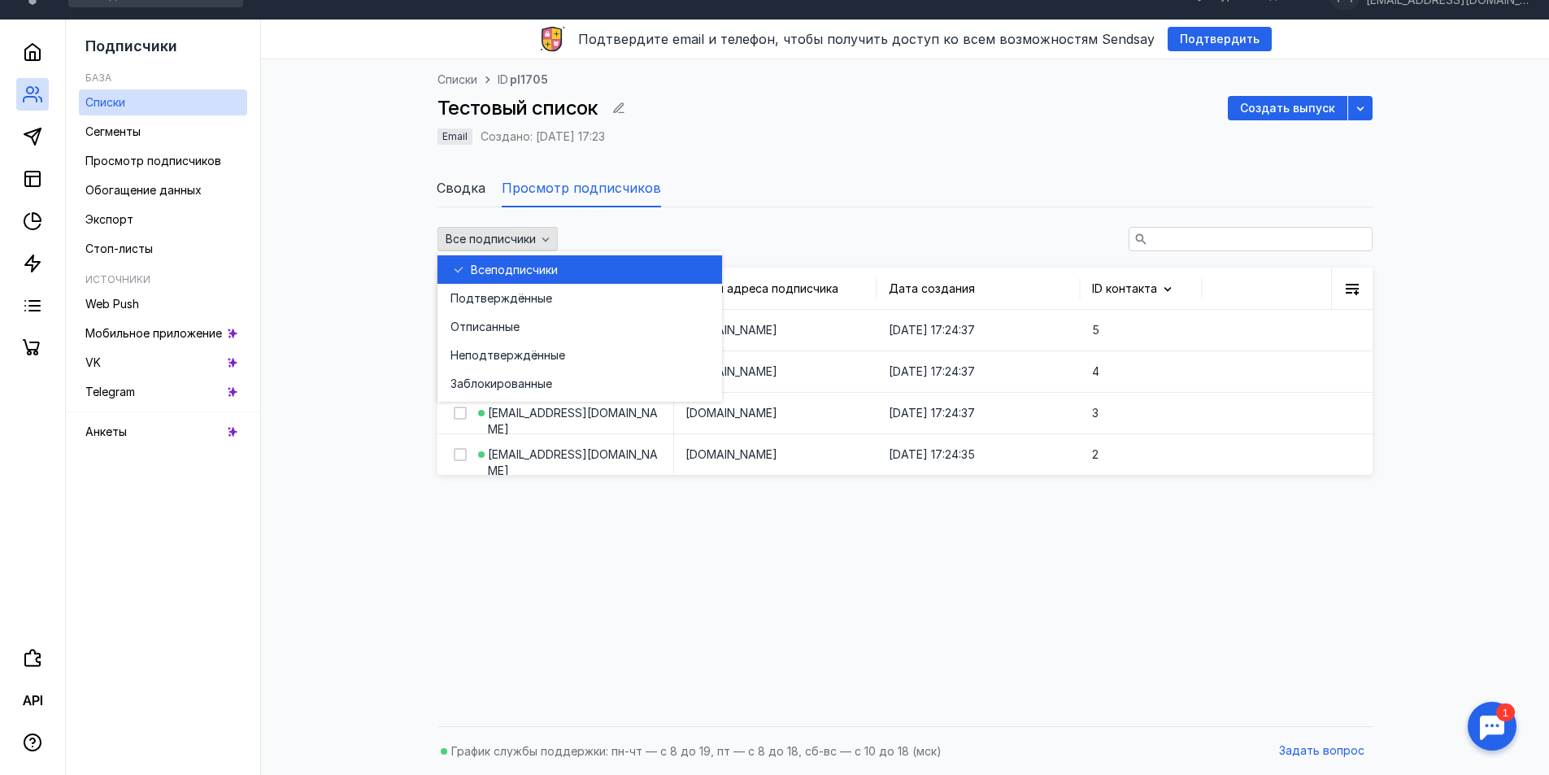
click at [524, 243] on span "Все подписчики" at bounding box center [491, 240] width 90 height 14
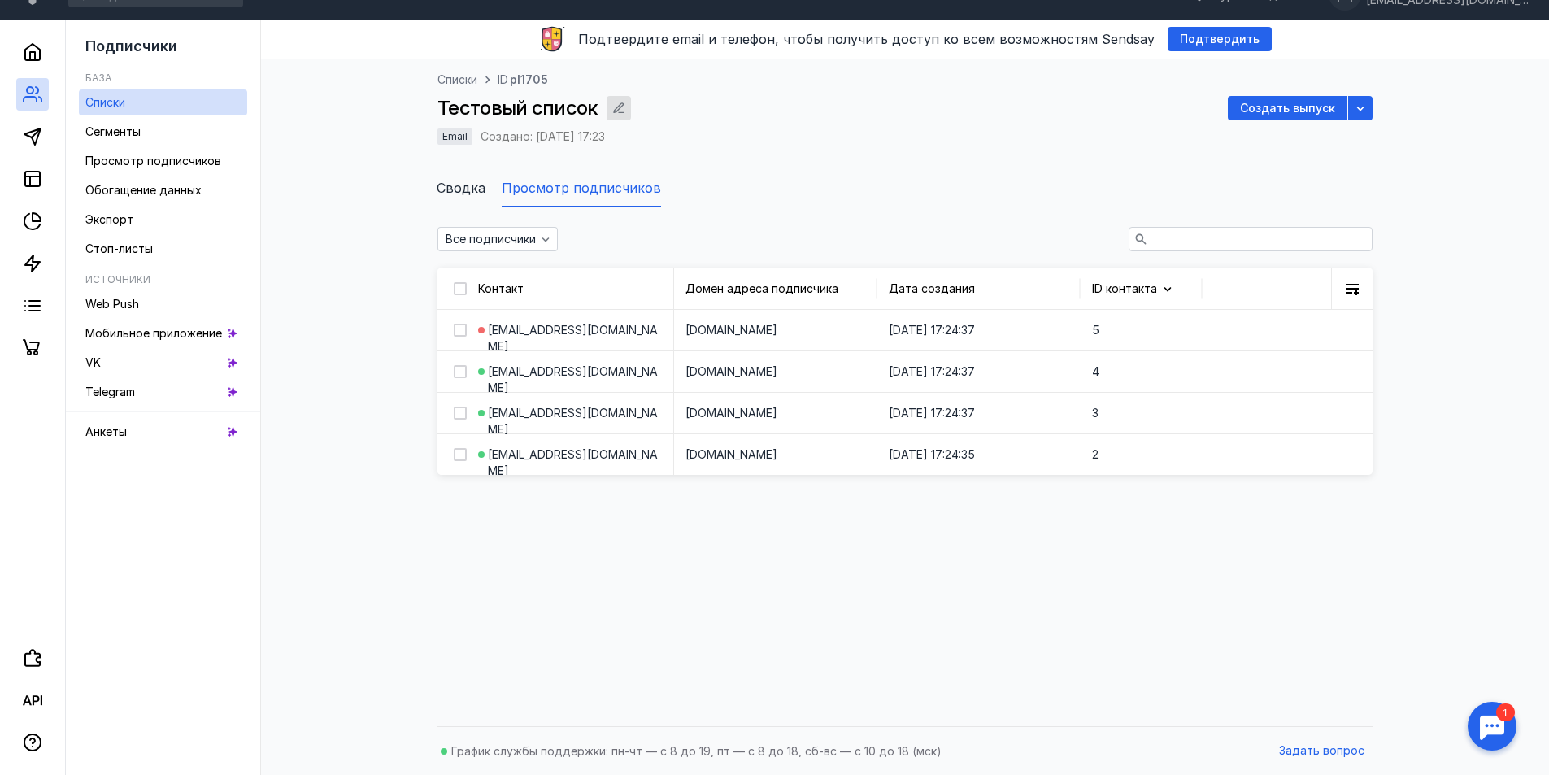
click at [615, 102] on icon "button" at bounding box center [618, 108] width 13 height 13
click at [124, 123] on div "Сегменты" at bounding box center [112, 132] width 55 height 20
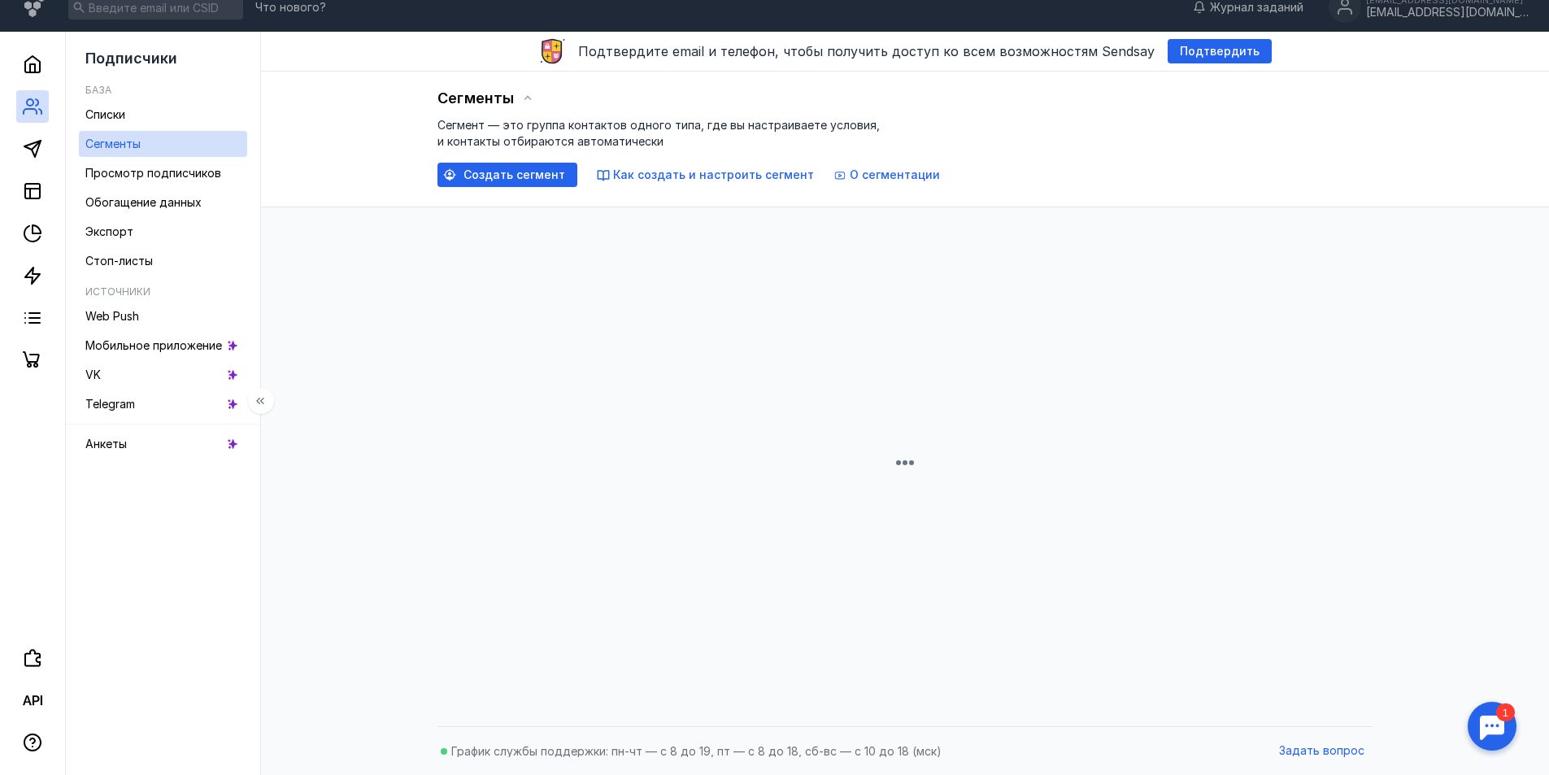
scroll to position [29, 0]
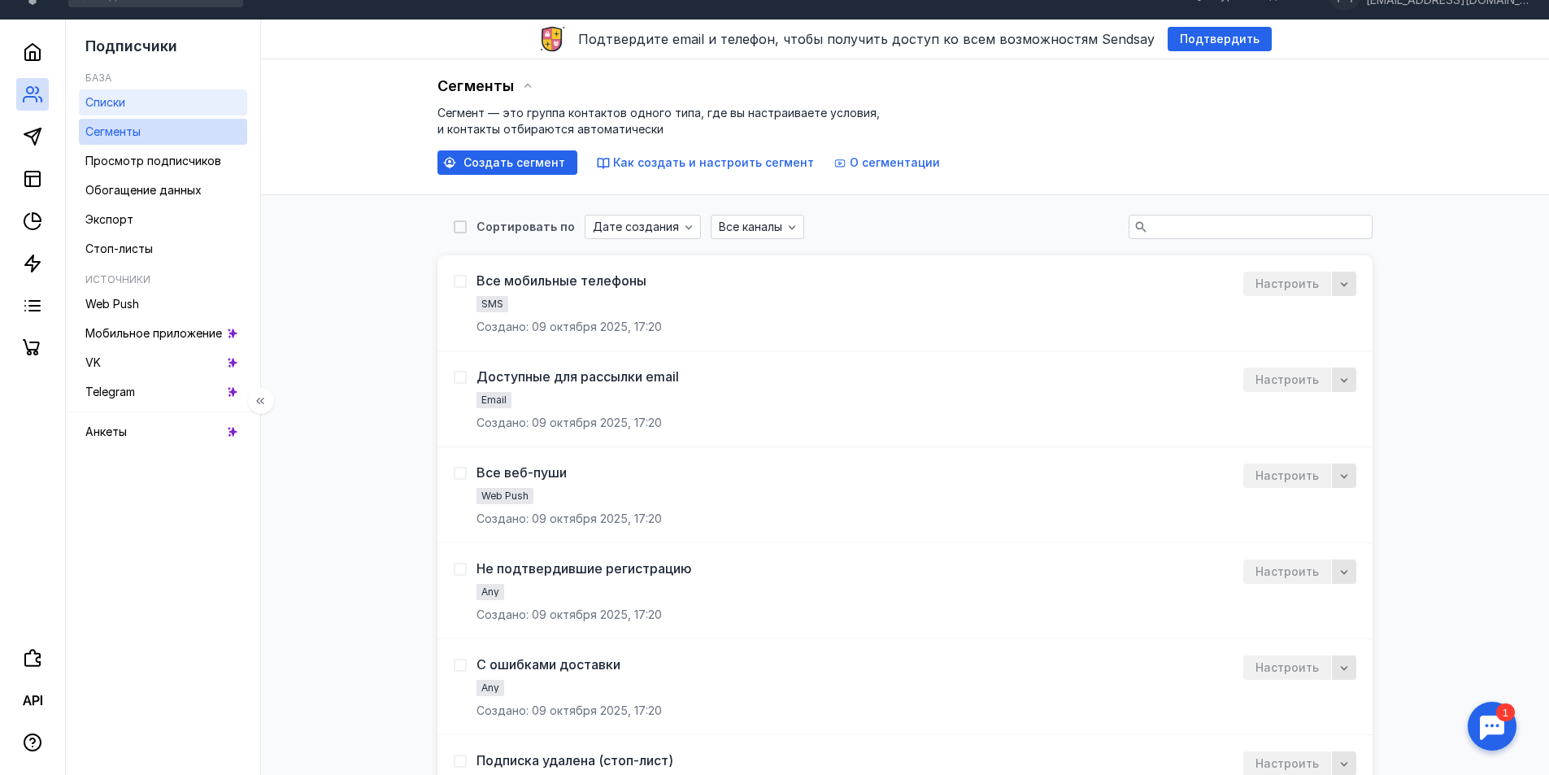
click at [107, 100] on span "Списки" at bounding box center [105, 102] width 40 height 14
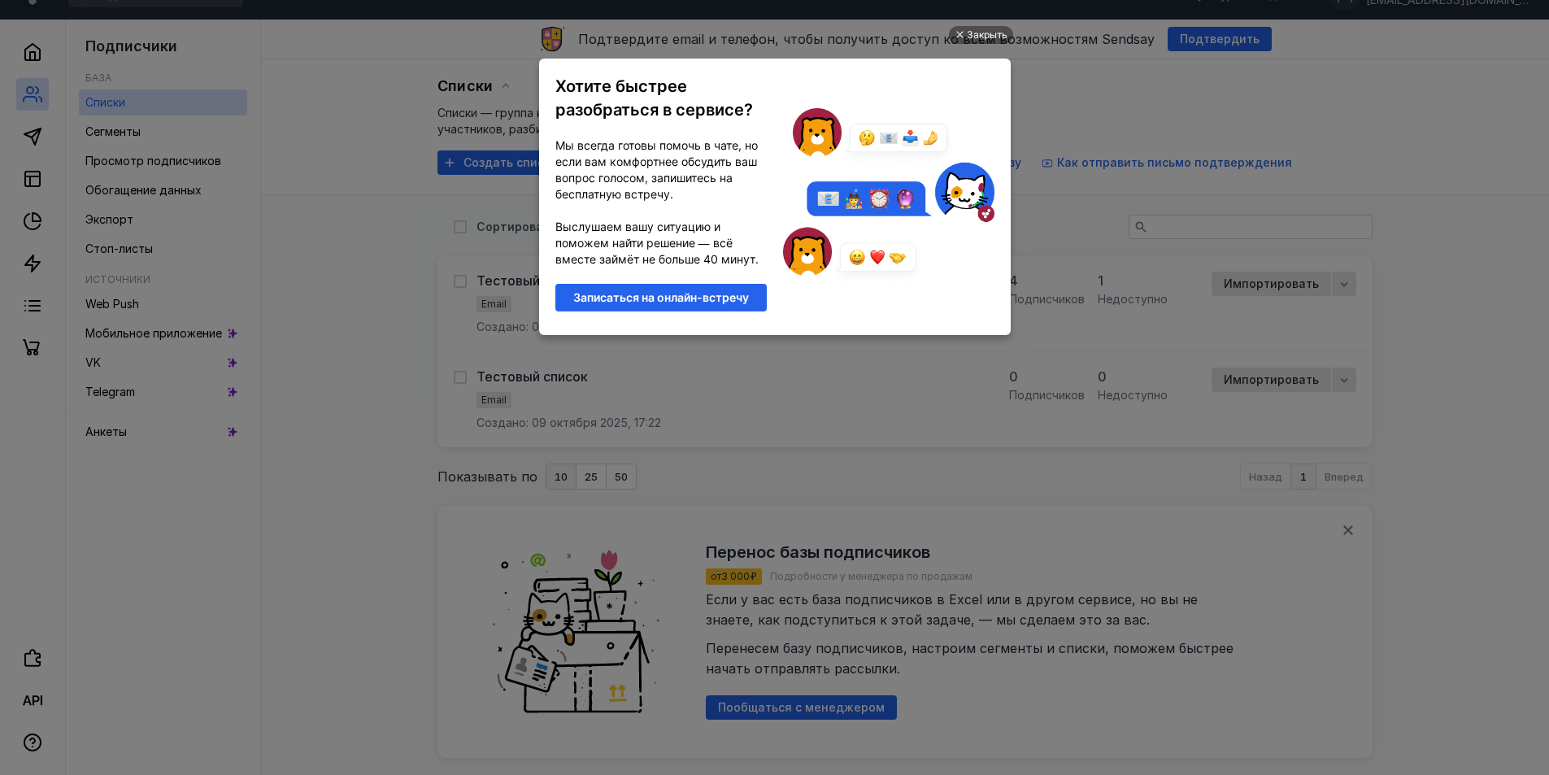
click at [1220, 461] on ul "Закрыть Хотите быстрее разобраться в сервисе? Мы всегда готовы помочь в чате, н…" at bounding box center [774, 389] width 1549 height 775
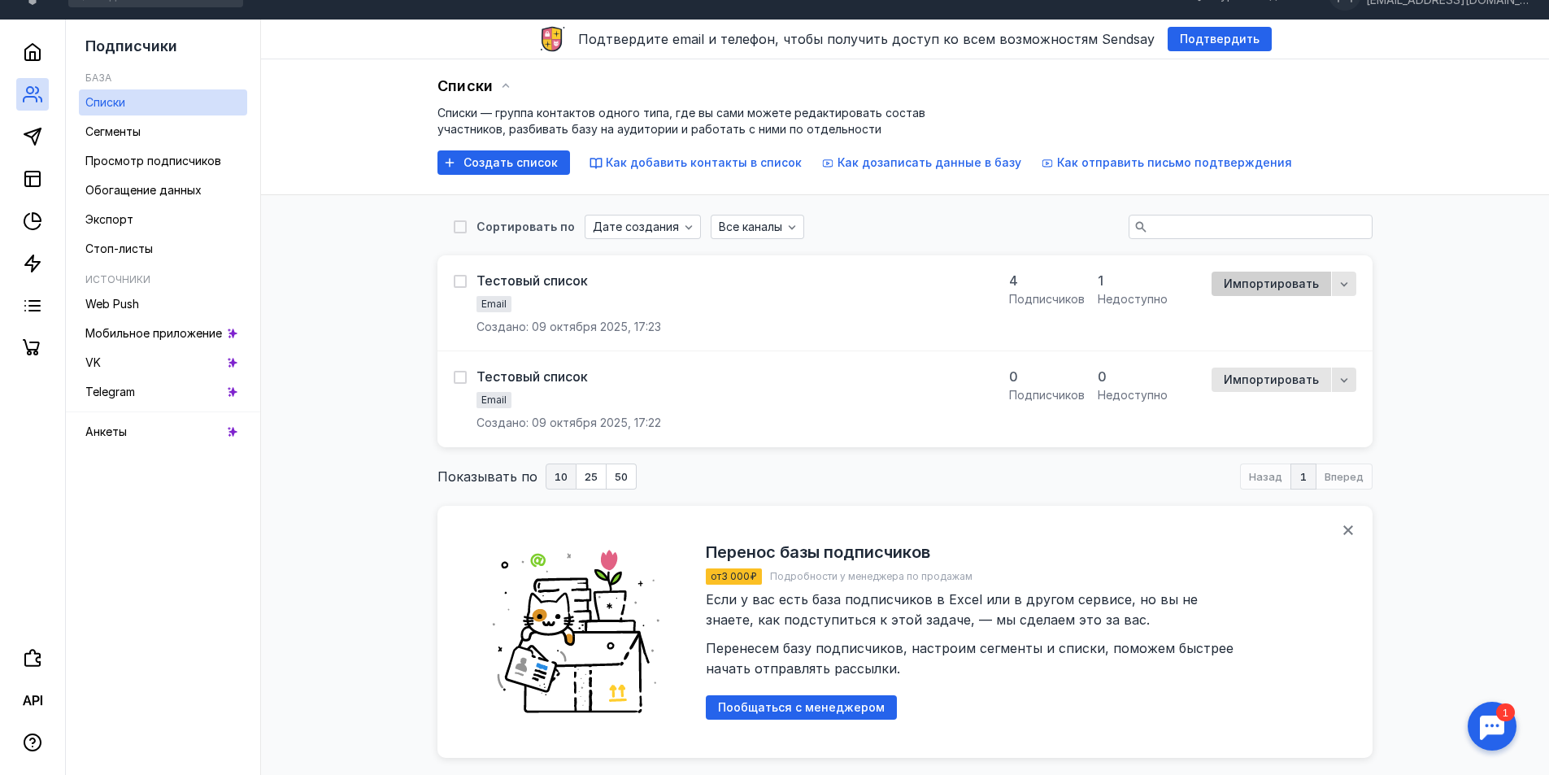
click at [1264, 285] on span "Импортировать" at bounding box center [1271, 284] width 95 height 14
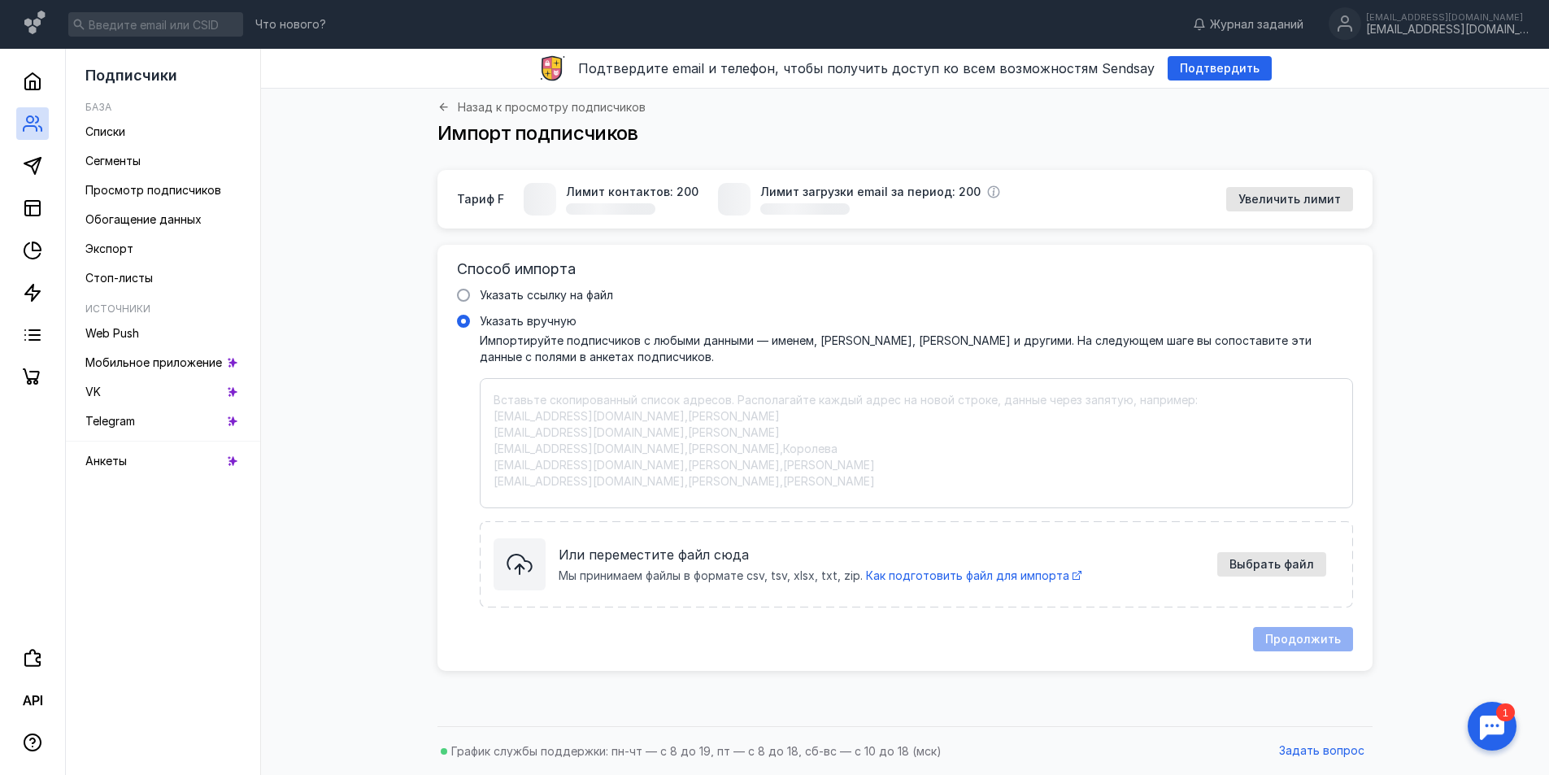
drag, startPoint x: 503, startPoint y: 425, endPoint x: 495, endPoint y: 415, distance: 12.9
click at [503, 424] on textarea "Указать вручную Импортируйте подписчиков с любыми данными — именем, [PERSON_NAM…" at bounding box center [917, 443] width 846 height 102
paste textarea "[EMAIL_ADDRESS][DOMAIN_NAME],"
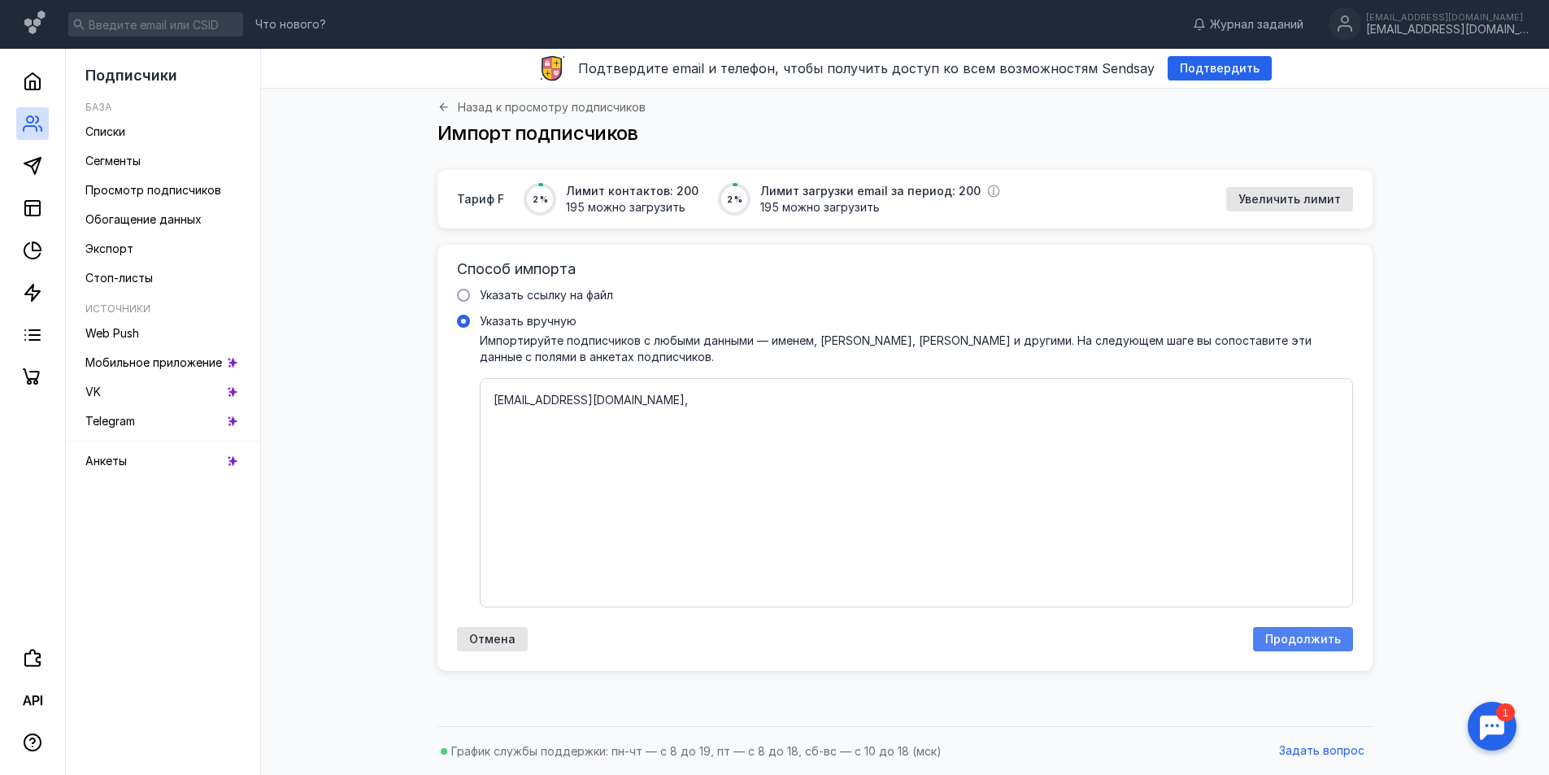
type textarea "[EMAIL_ADDRESS][DOMAIN_NAME],"
click at [1309, 633] on span "Продолжить" at bounding box center [1303, 640] width 76 height 14
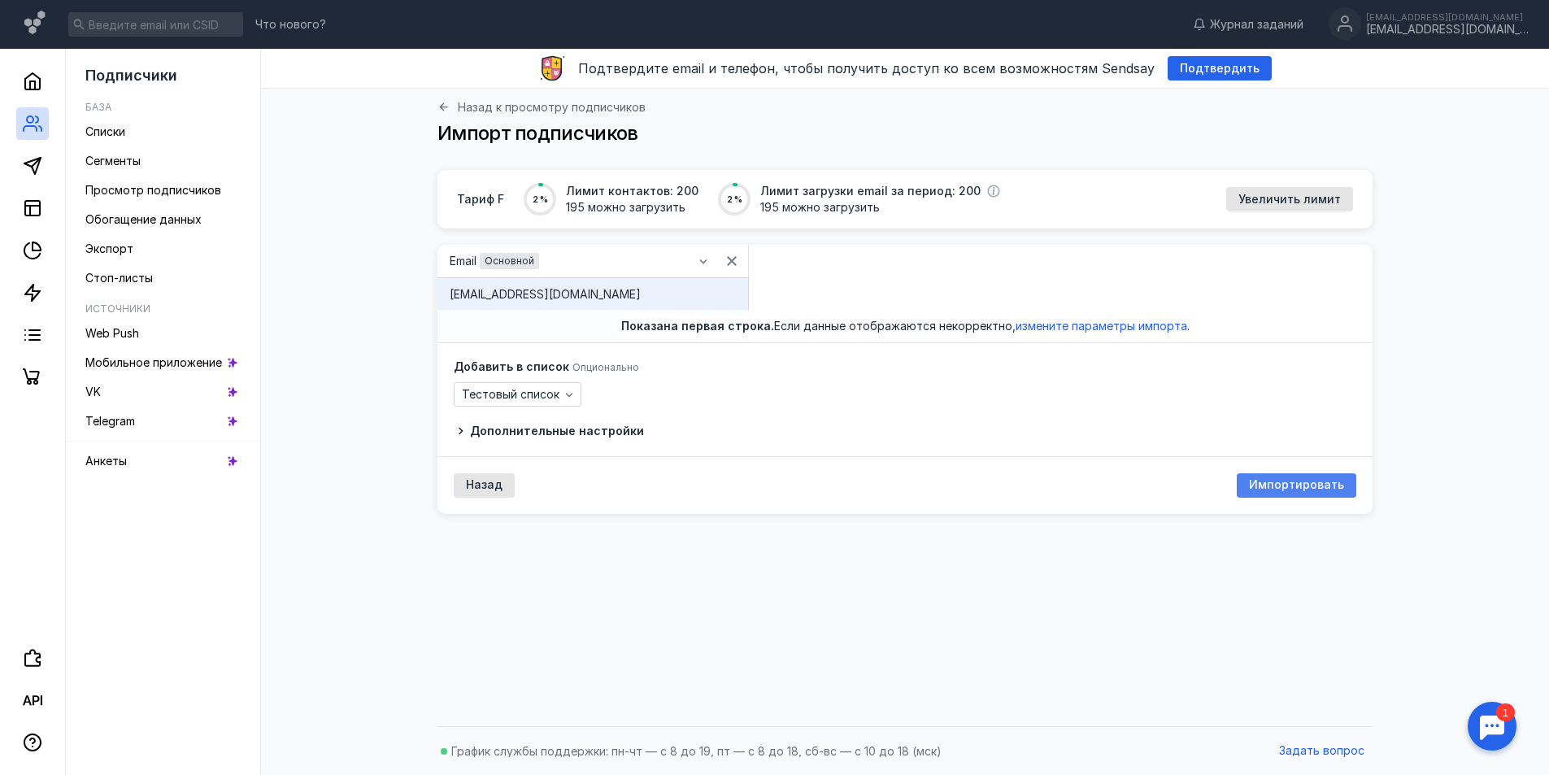
click at [1286, 485] on span "Импортировать" at bounding box center [1296, 485] width 95 height 14
